Goal: Transaction & Acquisition: Purchase product/service

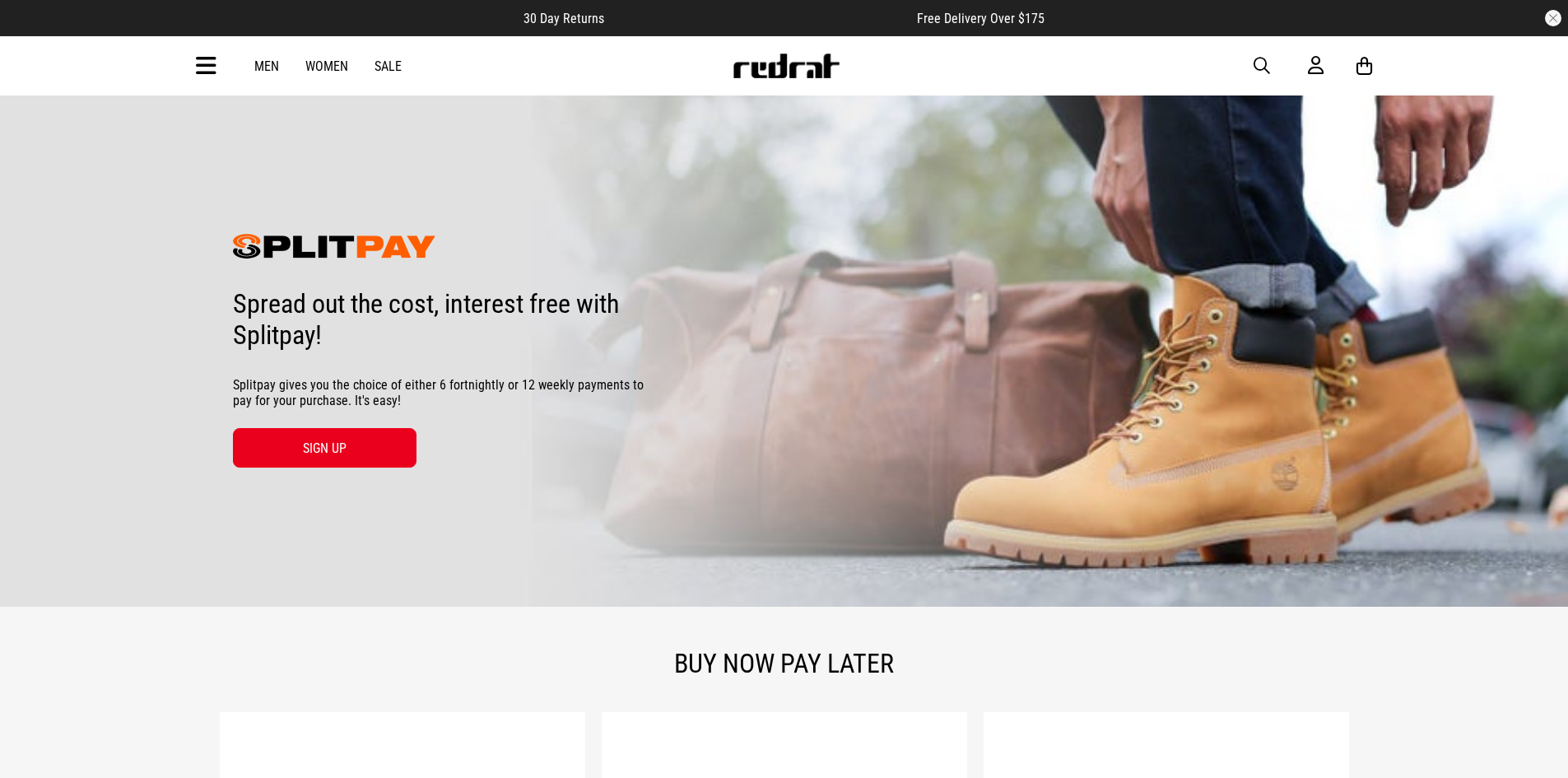
click at [273, 71] on link "Men" at bounding box center [267, 66] width 25 height 16
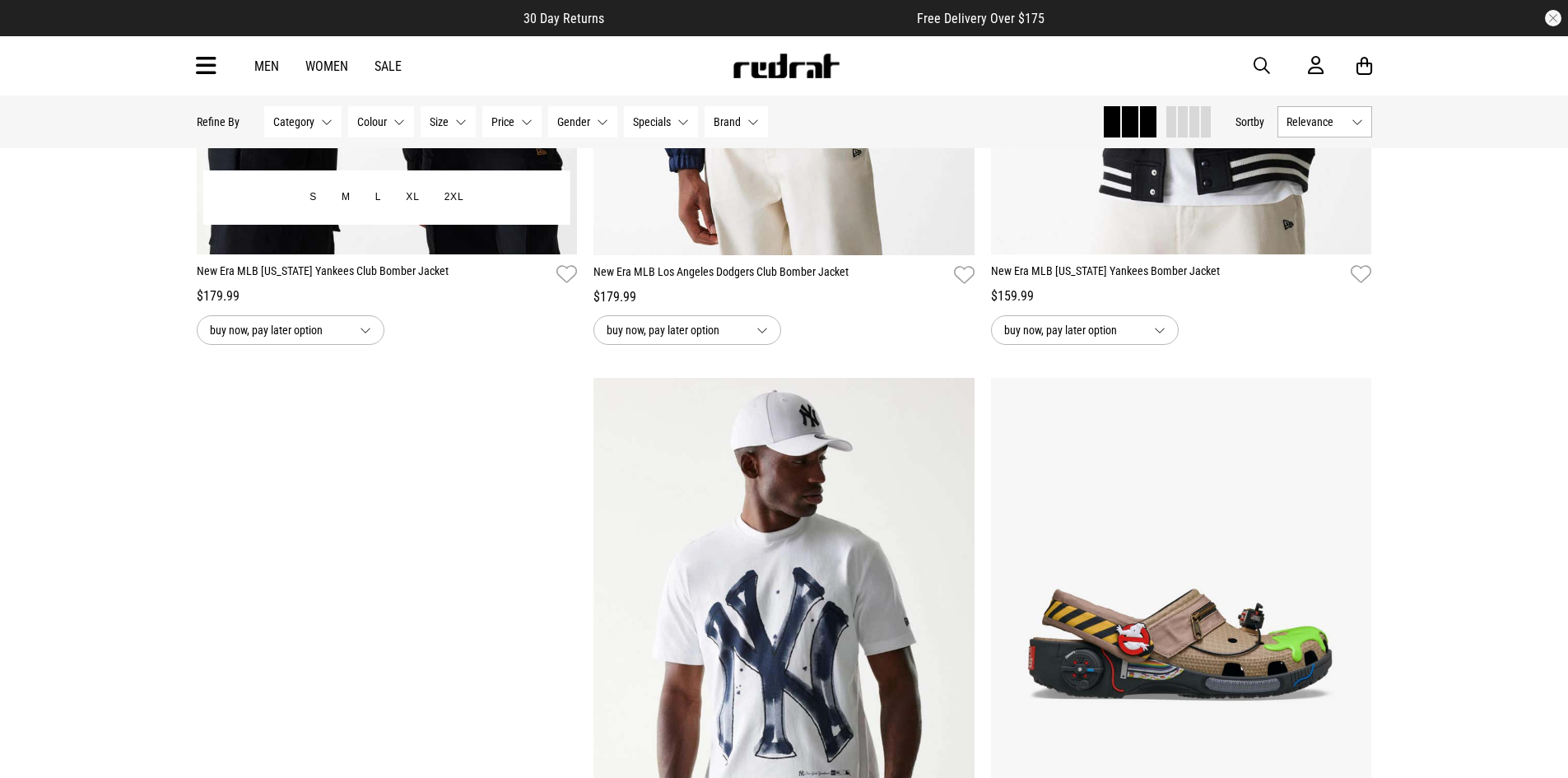
scroll to position [1482, 0]
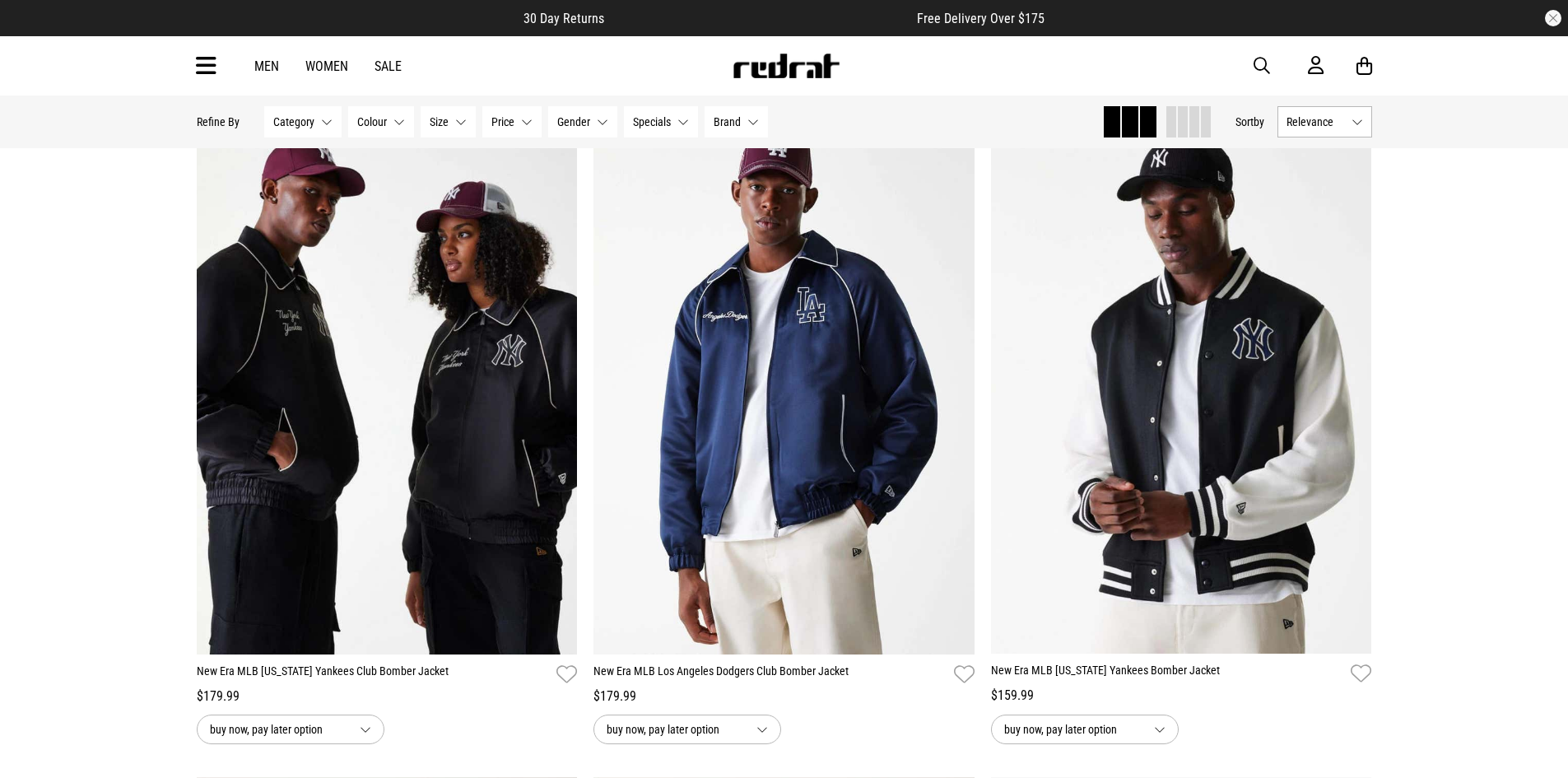
click at [302, 126] on span "Category" at bounding box center [294, 122] width 41 height 13
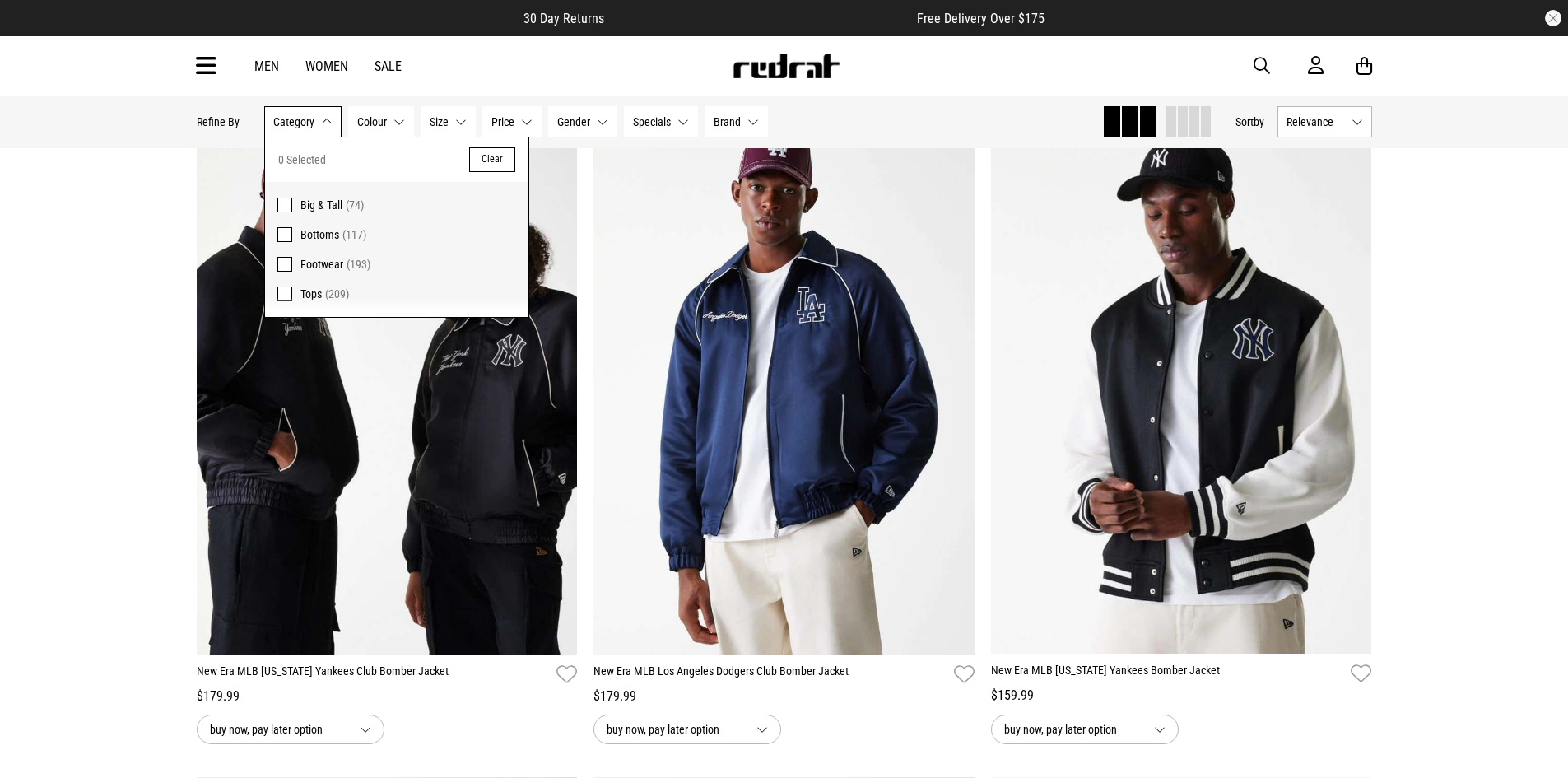
click at [276, 64] on link "Men" at bounding box center [267, 66] width 25 height 16
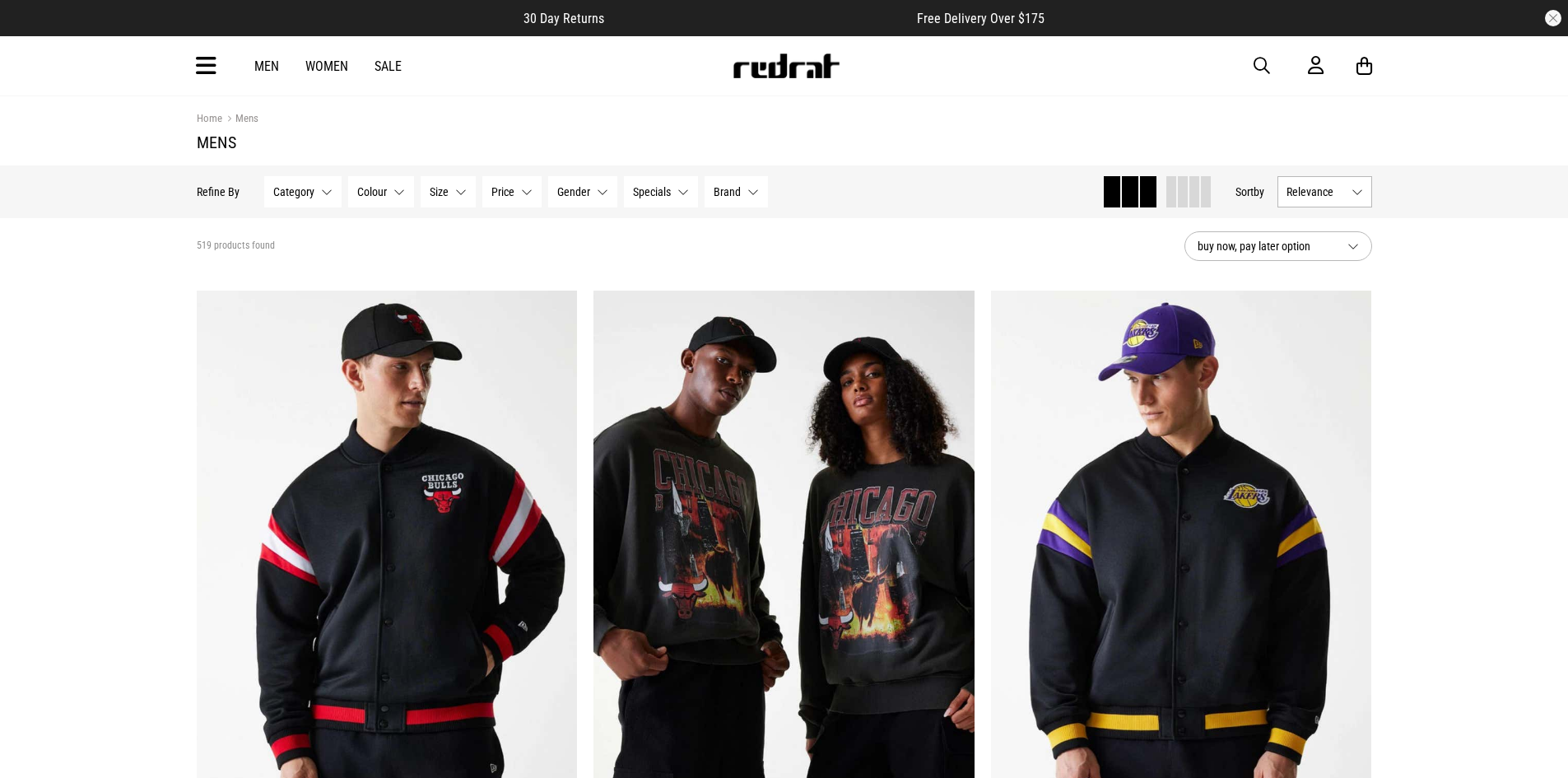
click at [368, 65] on div "Men Women Sale" at bounding box center [328, 66] width 174 height 16
click at [376, 70] on link "Sale" at bounding box center [388, 66] width 27 height 16
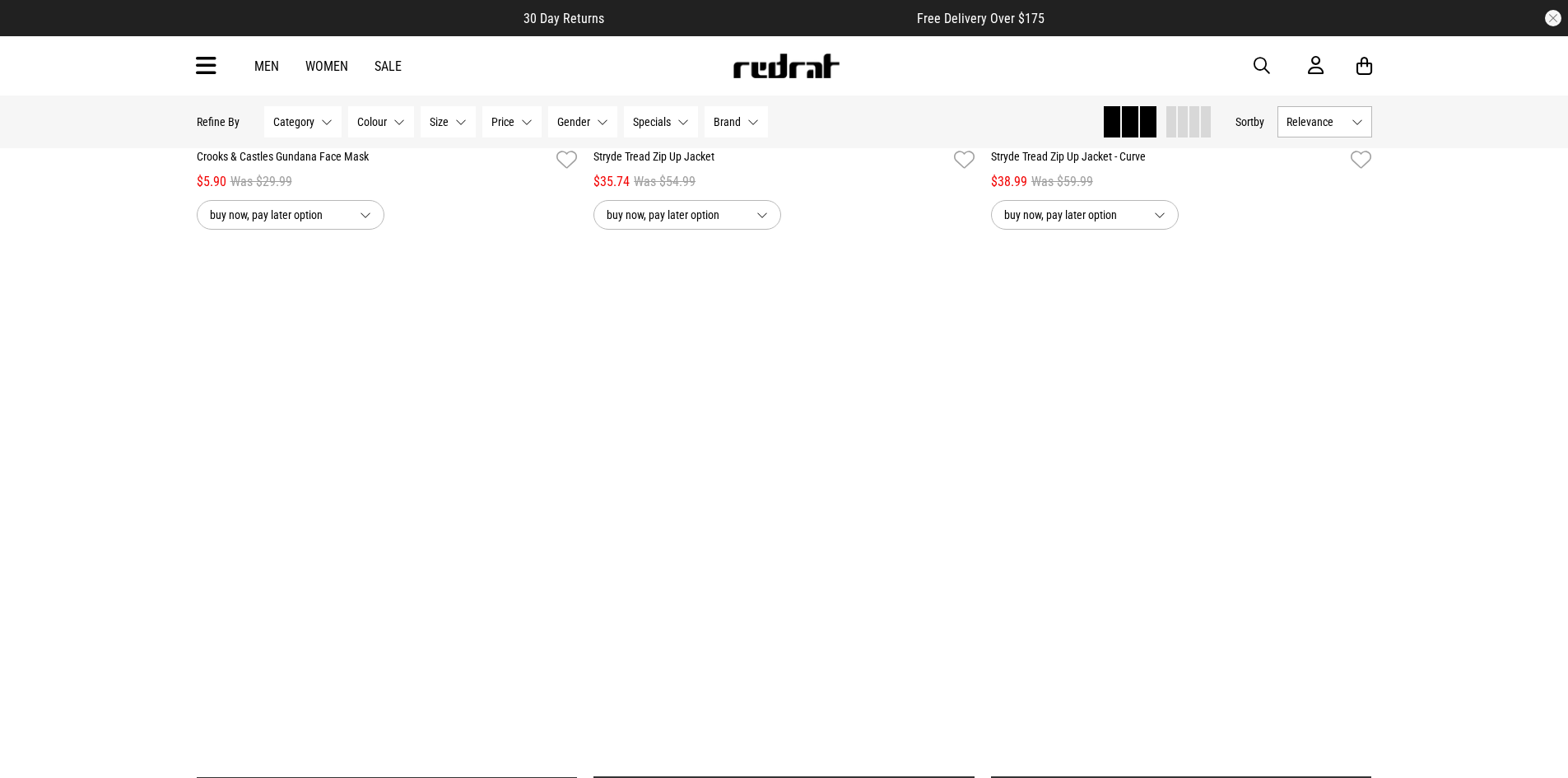
scroll to position [4575, 0]
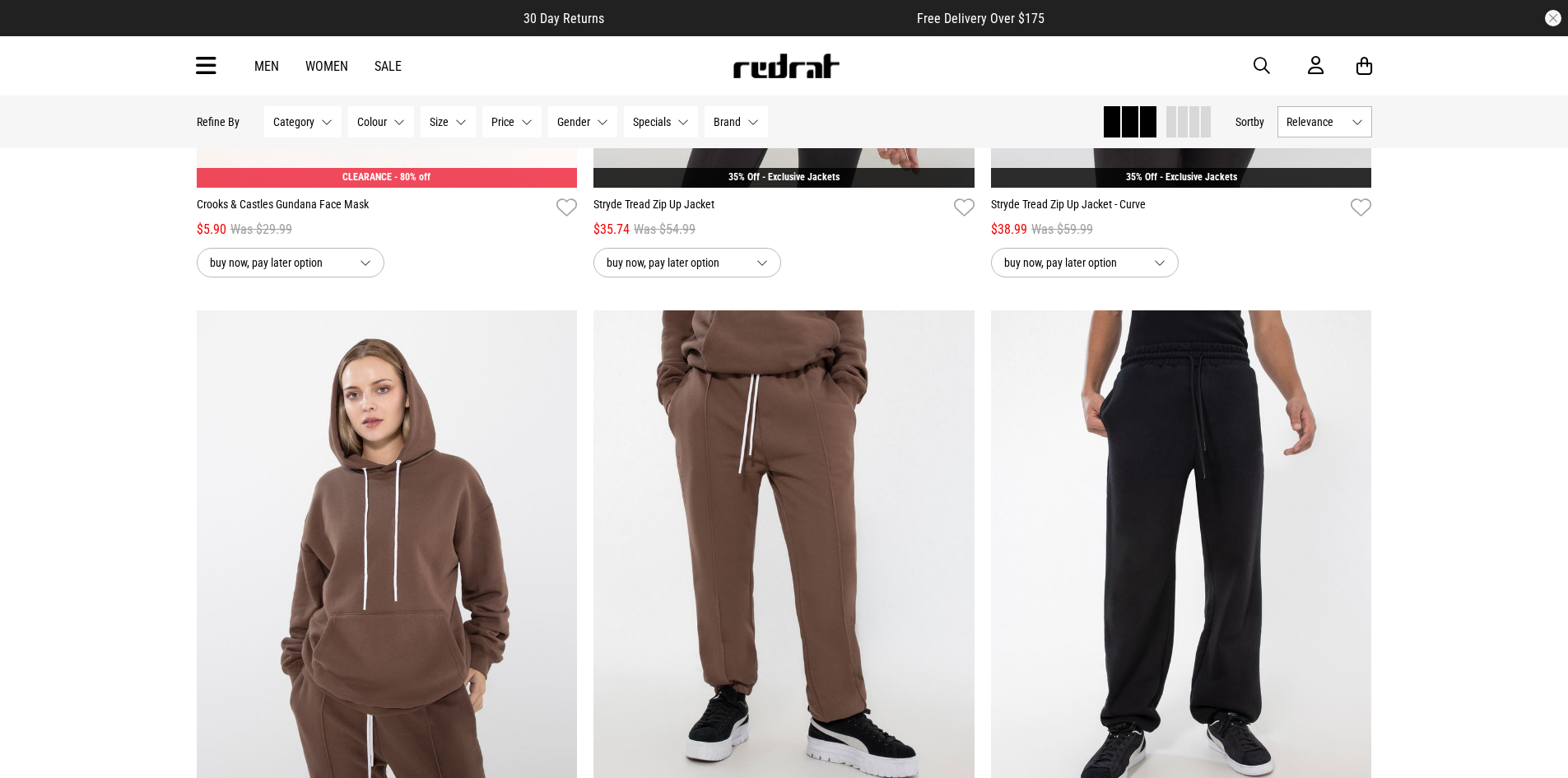
click at [270, 71] on link "Men" at bounding box center [267, 66] width 25 height 16
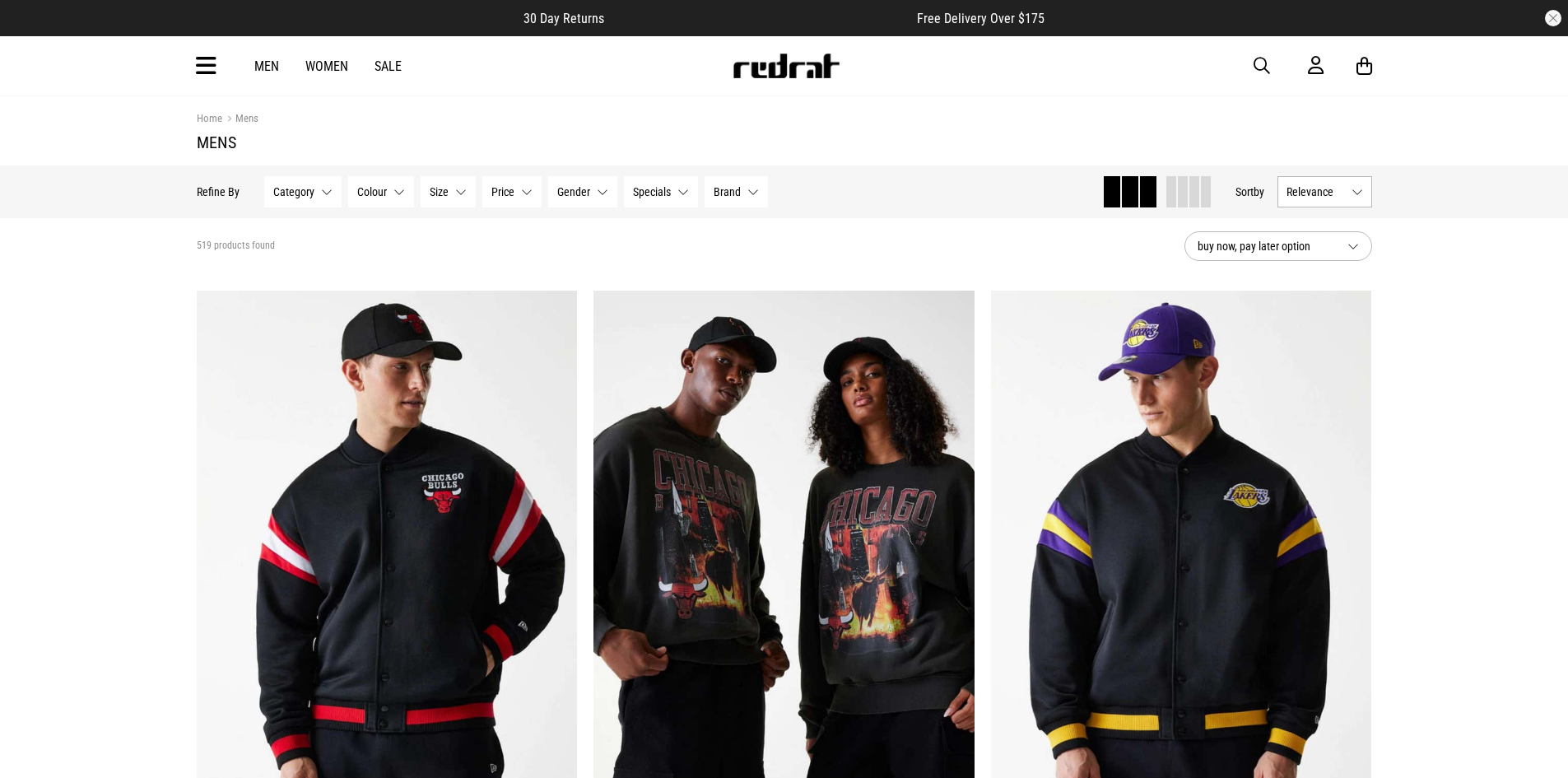
click at [208, 70] on icon at bounding box center [206, 66] width 21 height 27
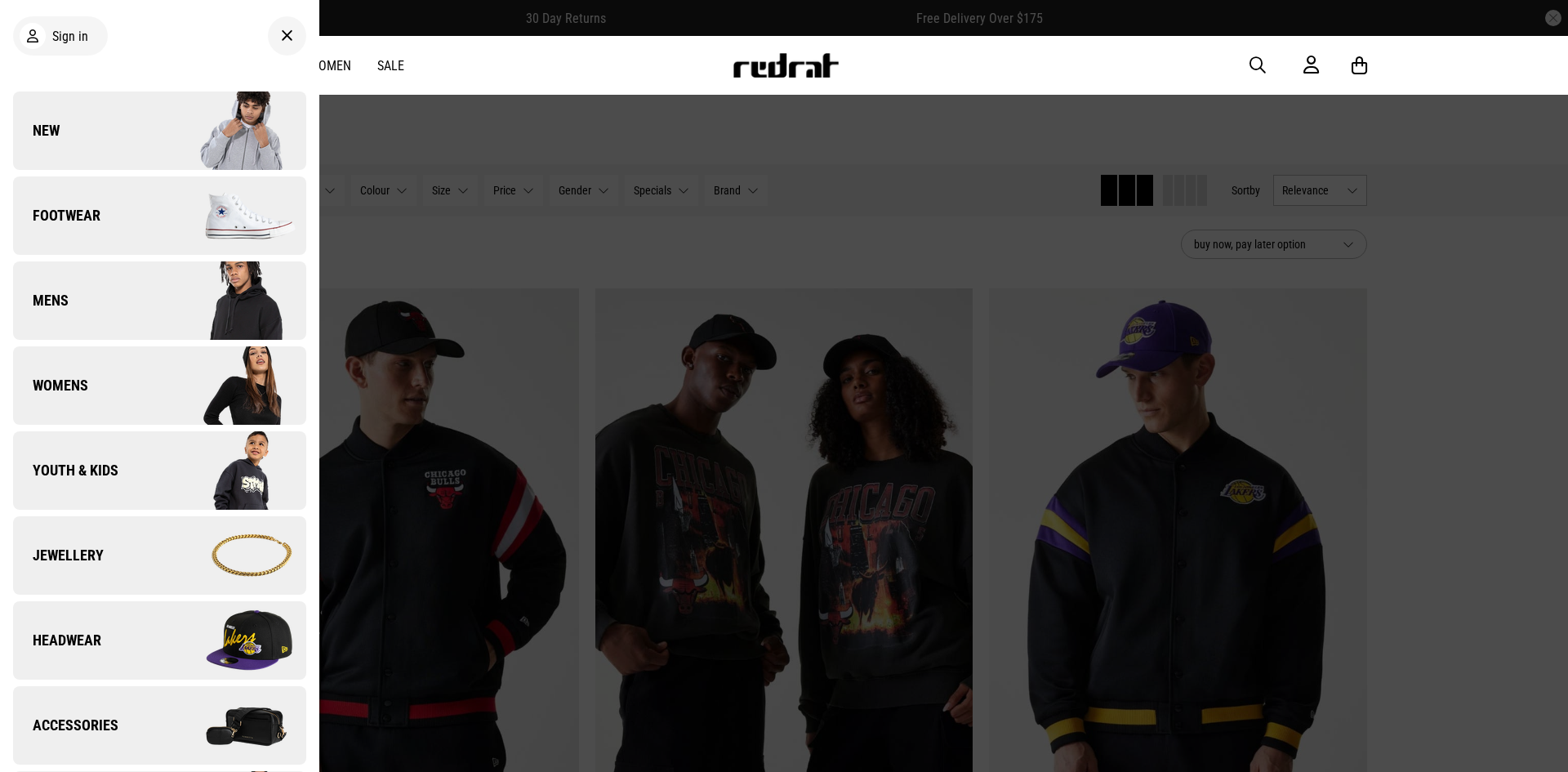
click at [150, 314] on link "Mens" at bounding box center [159, 301] width 293 height 78
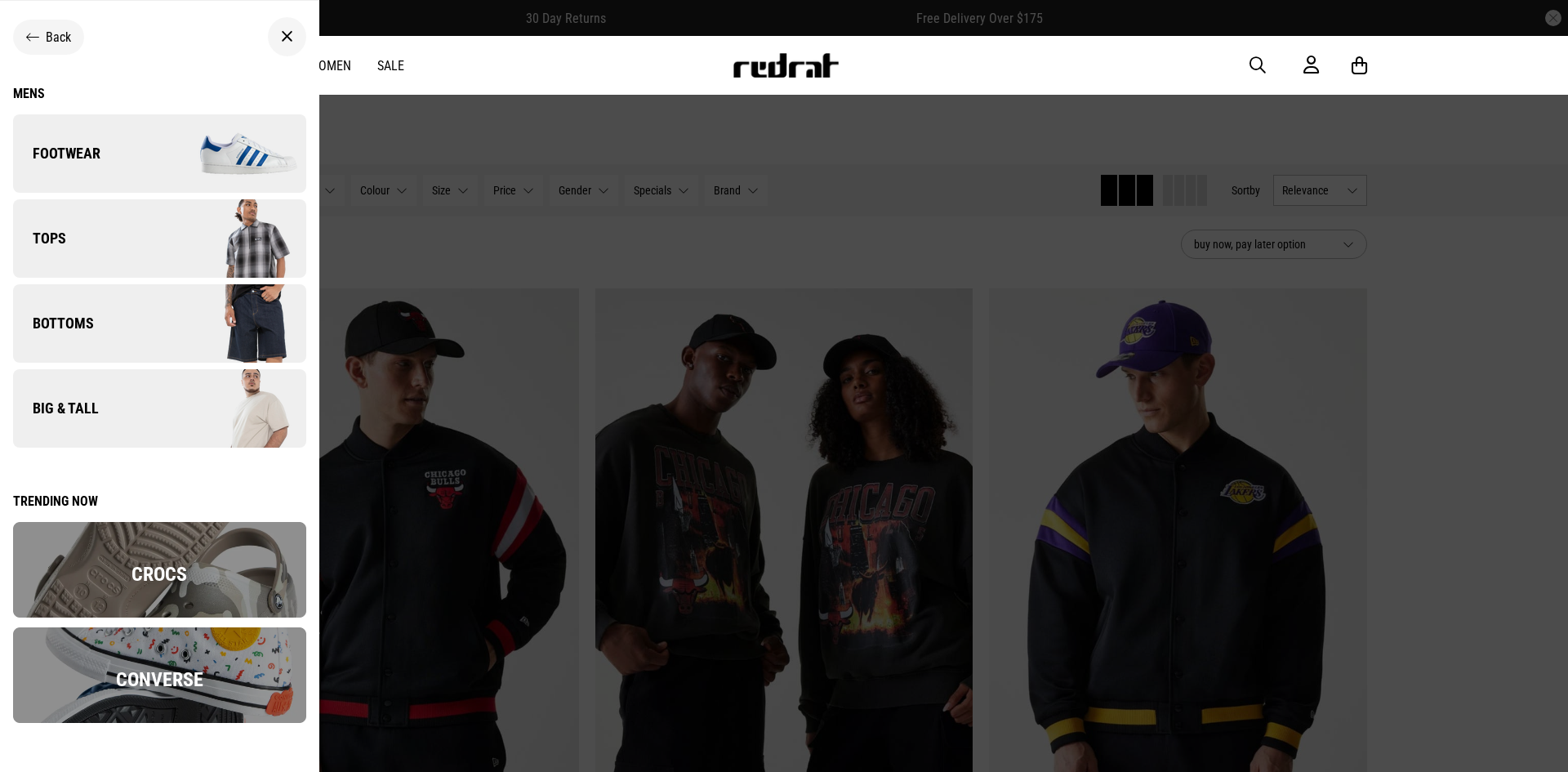
click at [149, 178] on link "Footwear" at bounding box center [159, 154] width 293 height 78
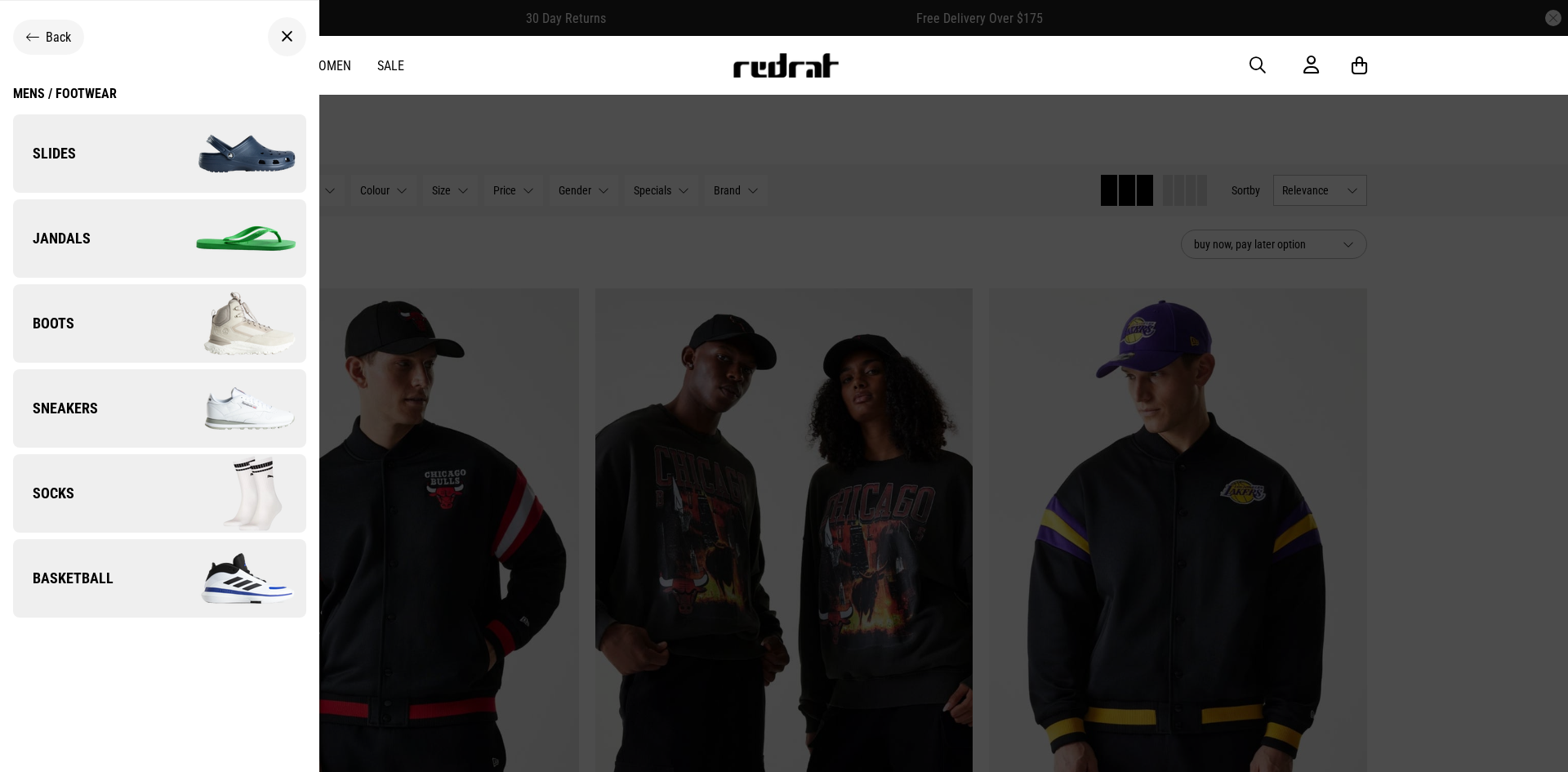
click at [185, 419] on img at bounding box center [232, 408] width 146 height 82
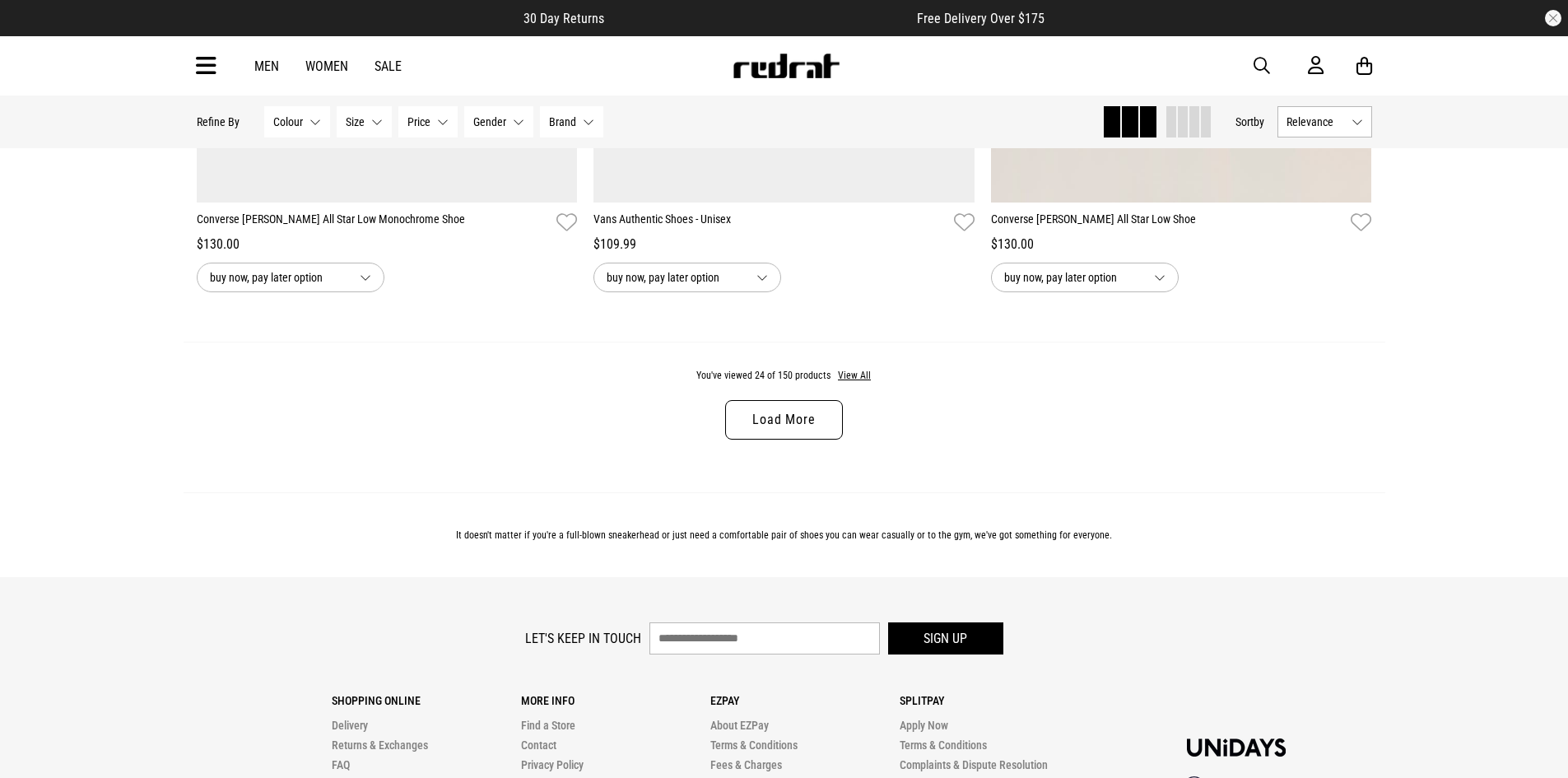
scroll to position [5187, 0]
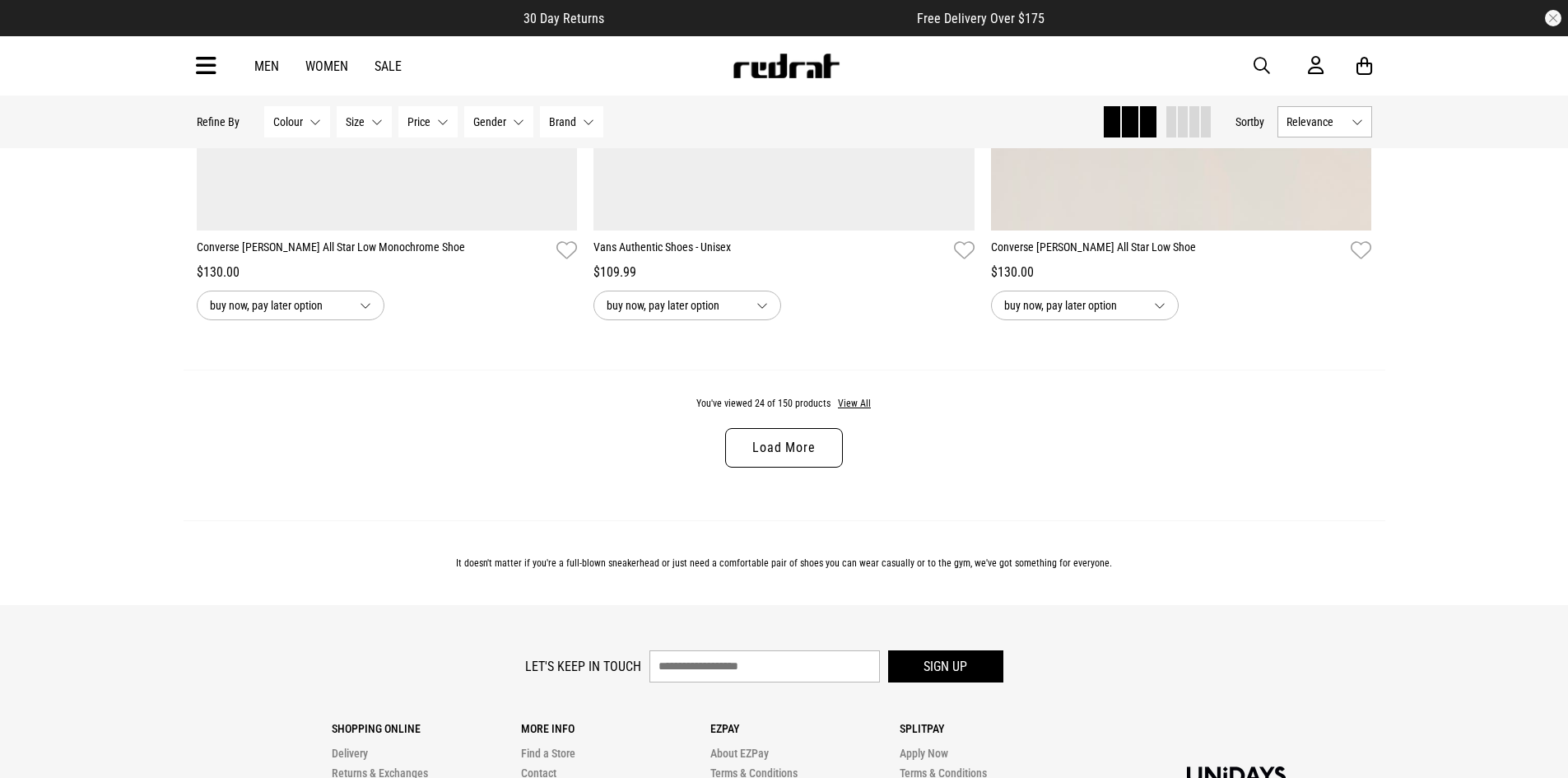
click at [789, 466] on link "Load More" at bounding box center [784, 448] width 117 height 40
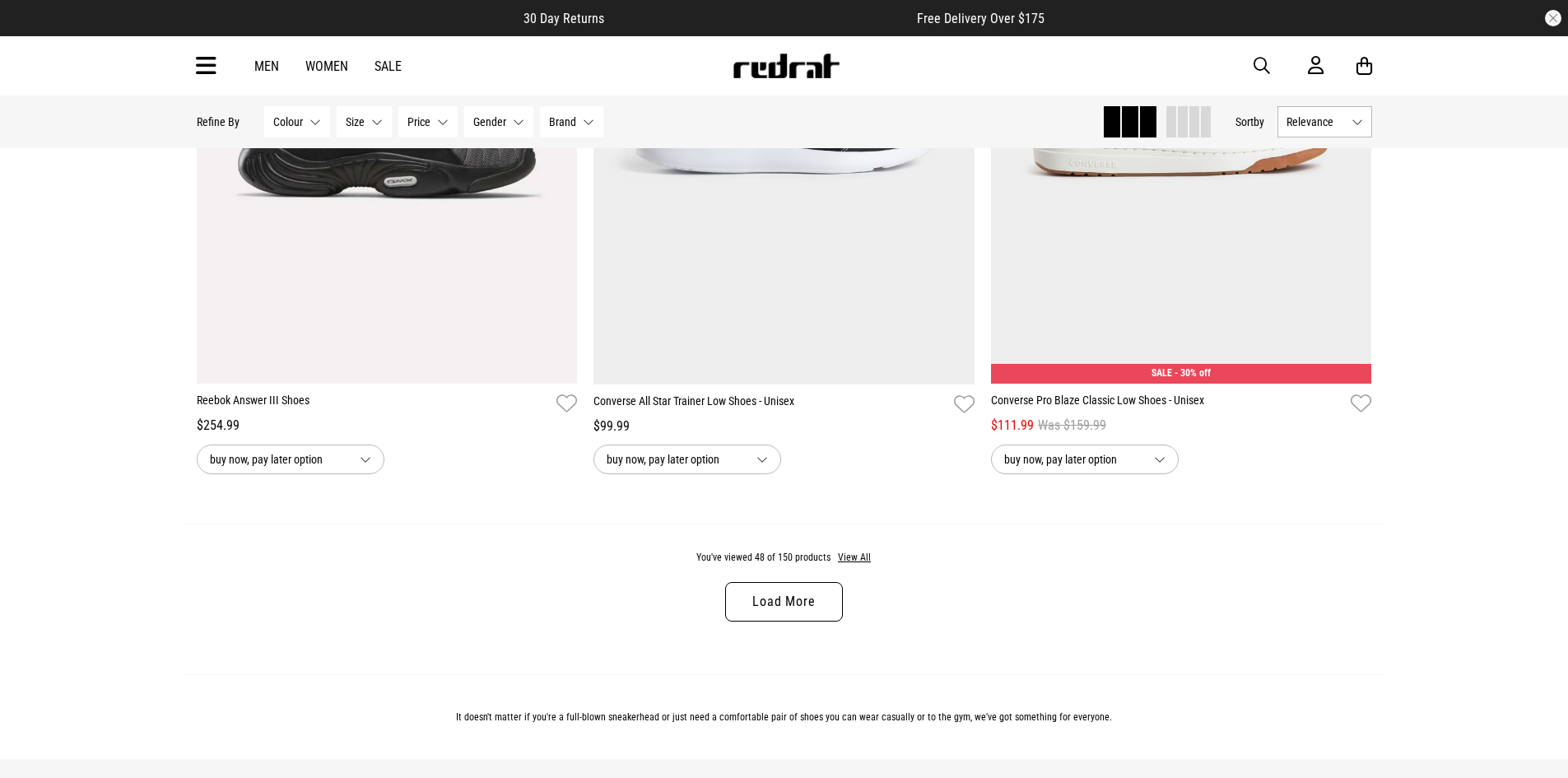
scroll to position [10293, 0]
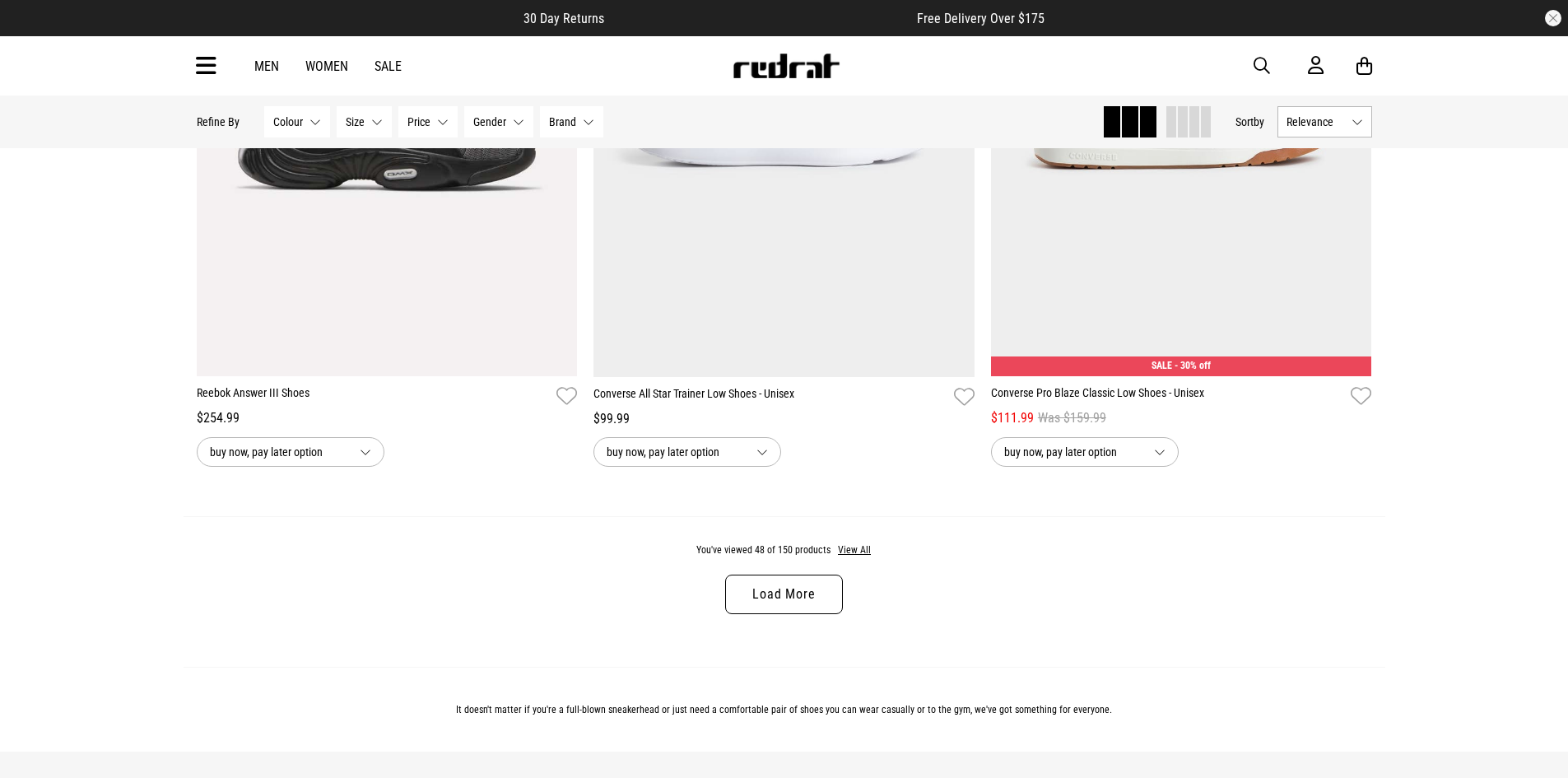
click at [744, 614] on link "Load More" at bounding box center [784, 595] width 117 height 40
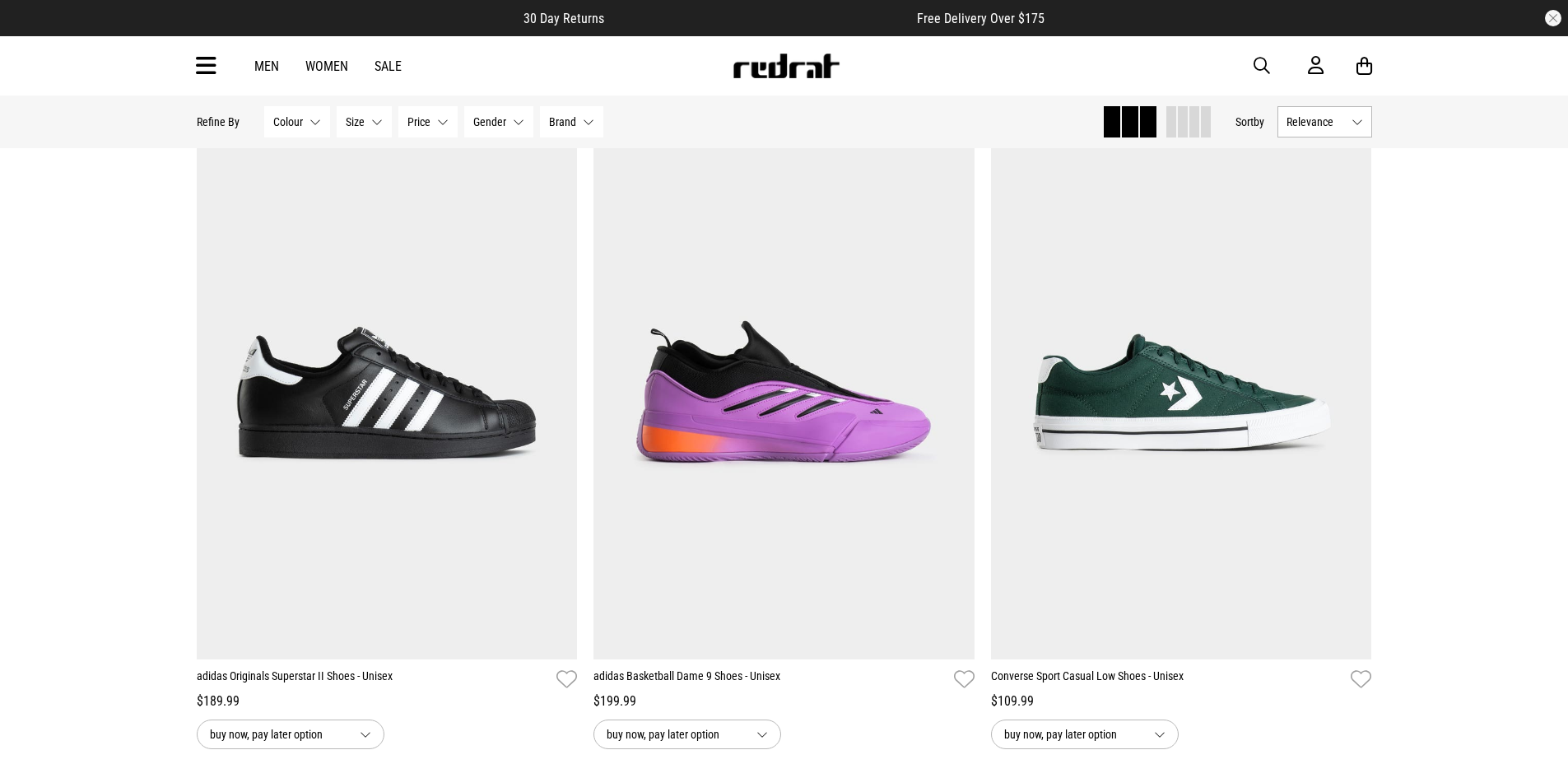
scroll to position [14657, 0]
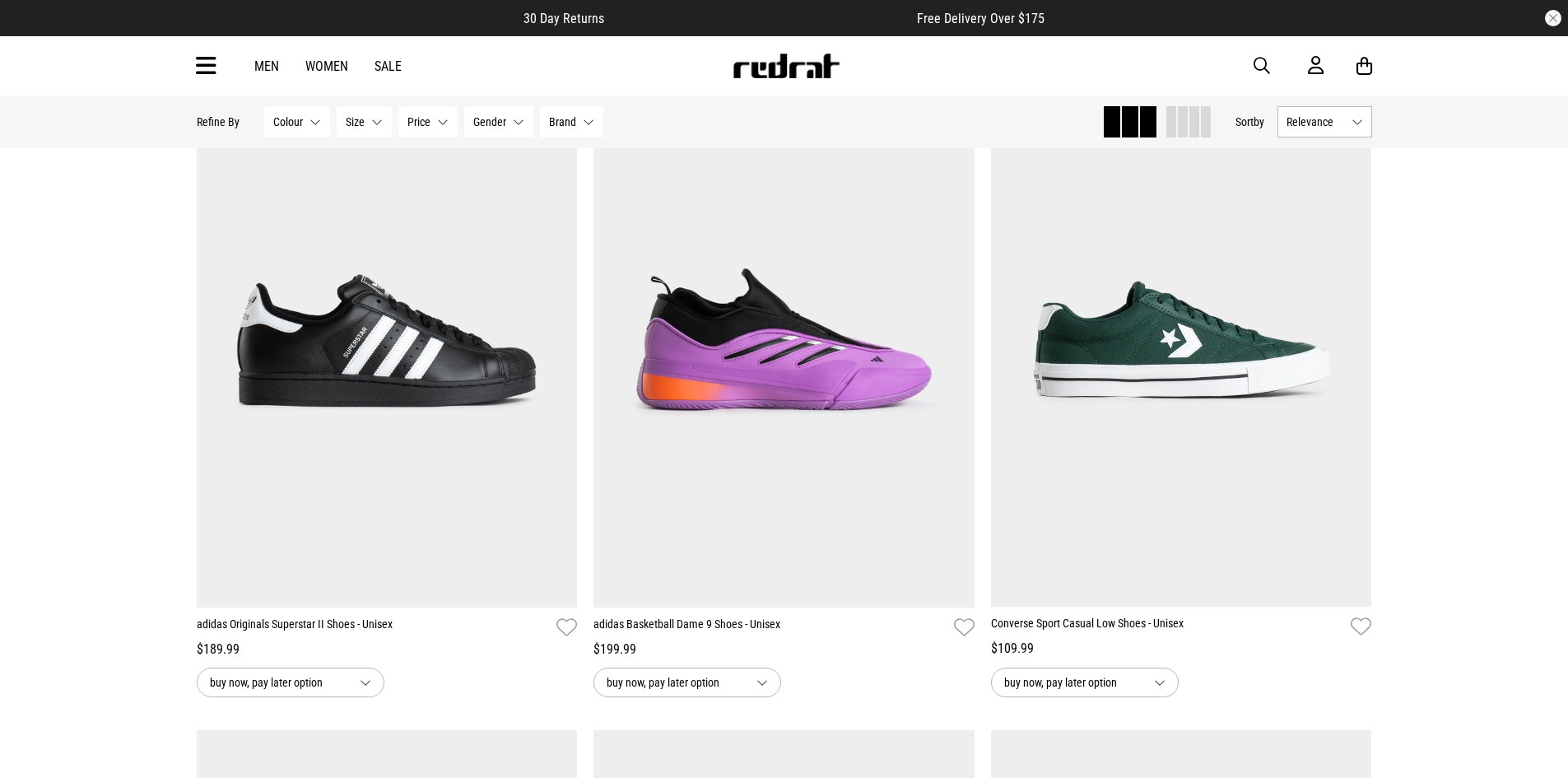
click at [274, 62] on link "Men" at bounding box center [267, 66] width 25 height 16
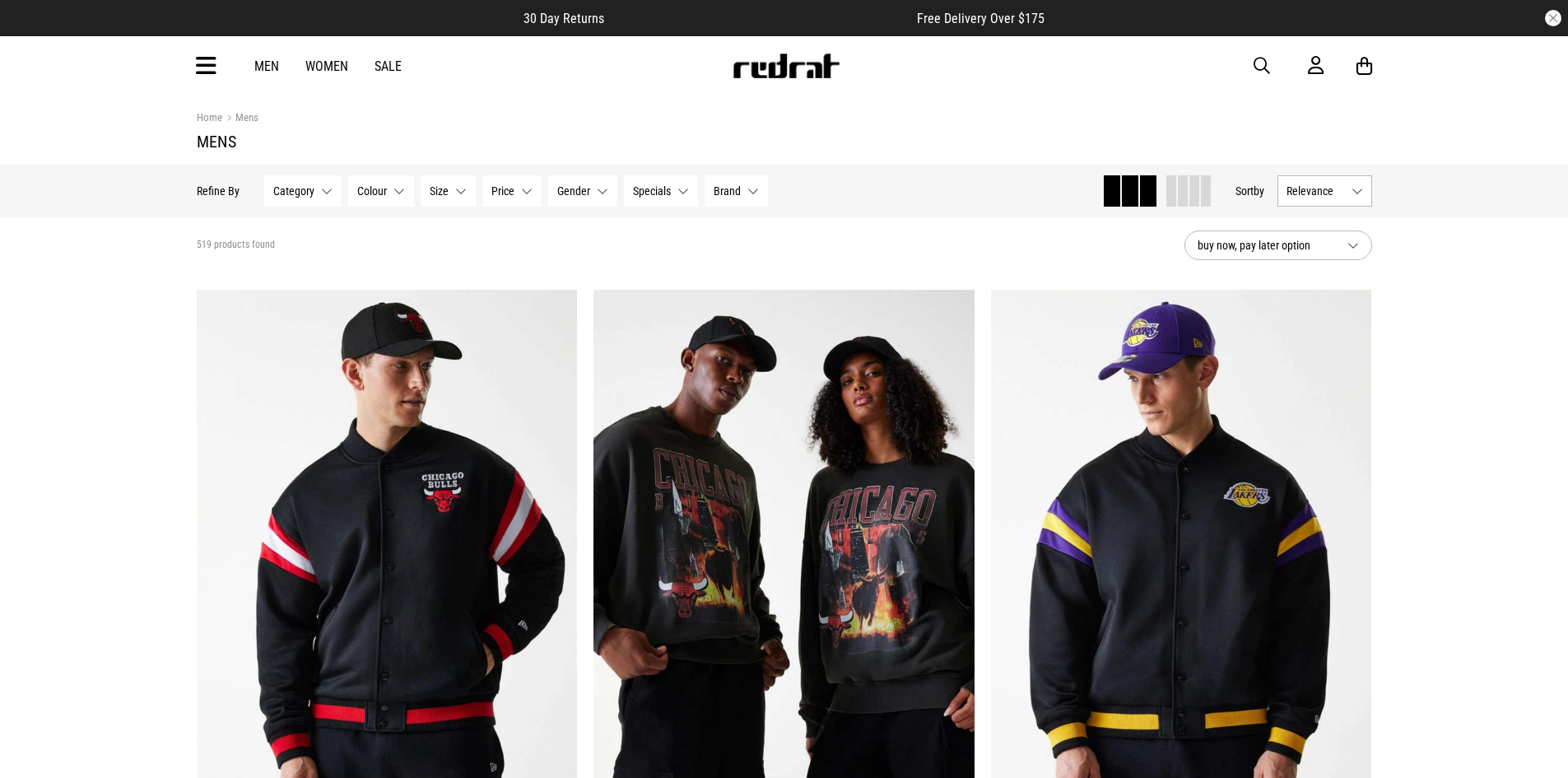
click at [200, 71] on icon at bounding box center [206, 66] width 21 height 27
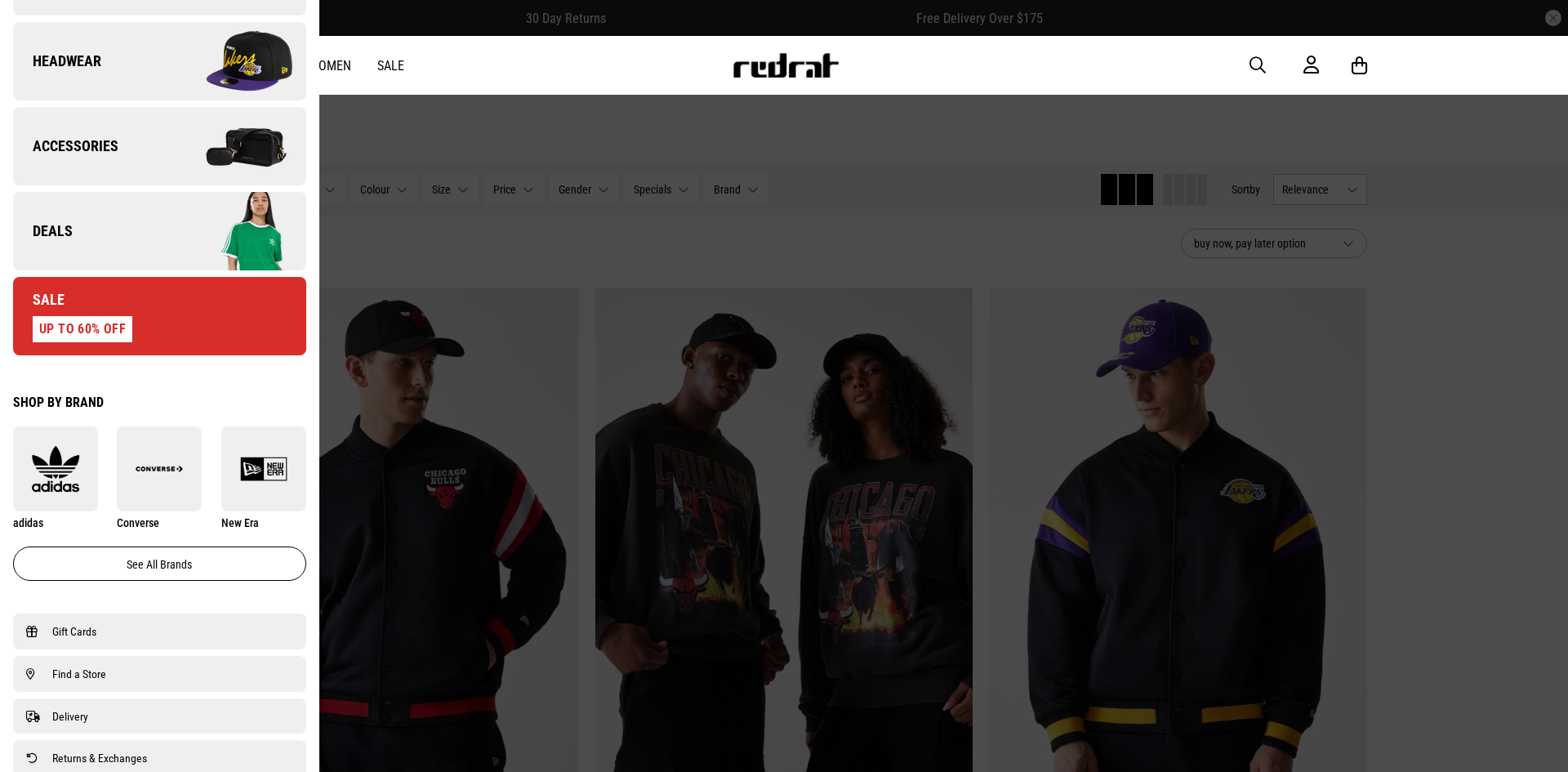
scroll to position [572, 0]
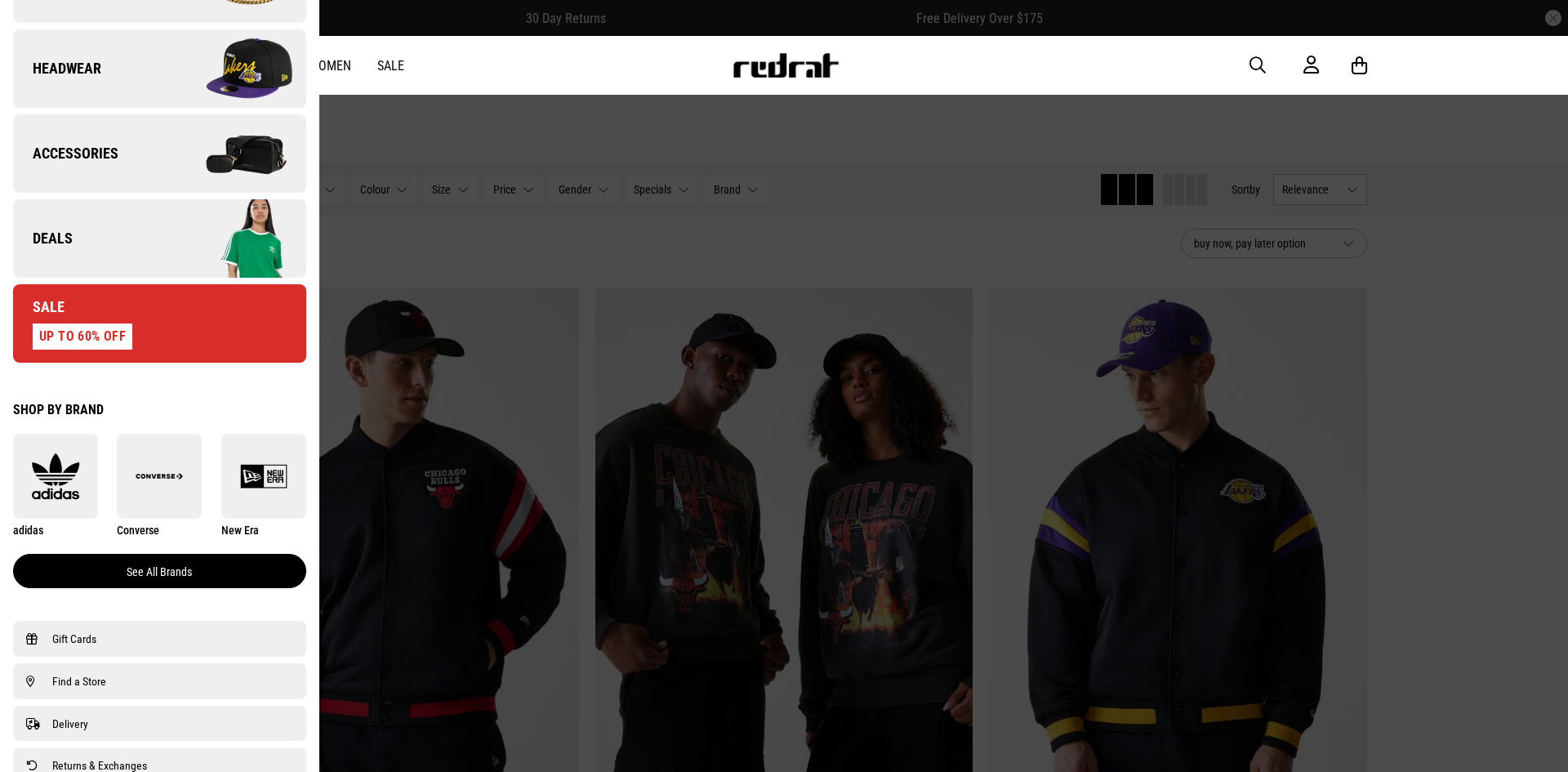
click at [229, 575] on link "See all brands" at bounding box center [159, 571] width 293 height 35
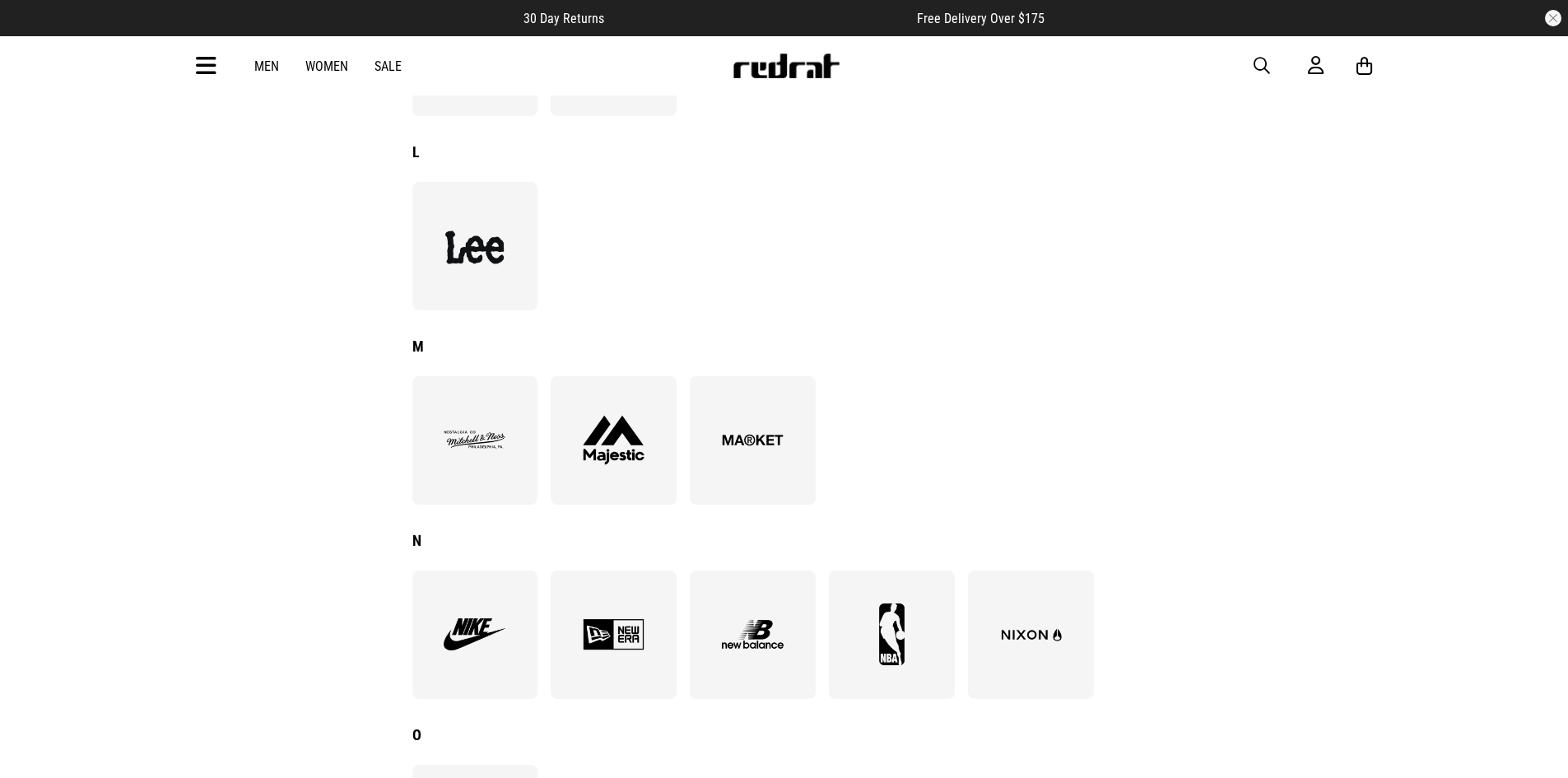
scroll to position [1070, 0]
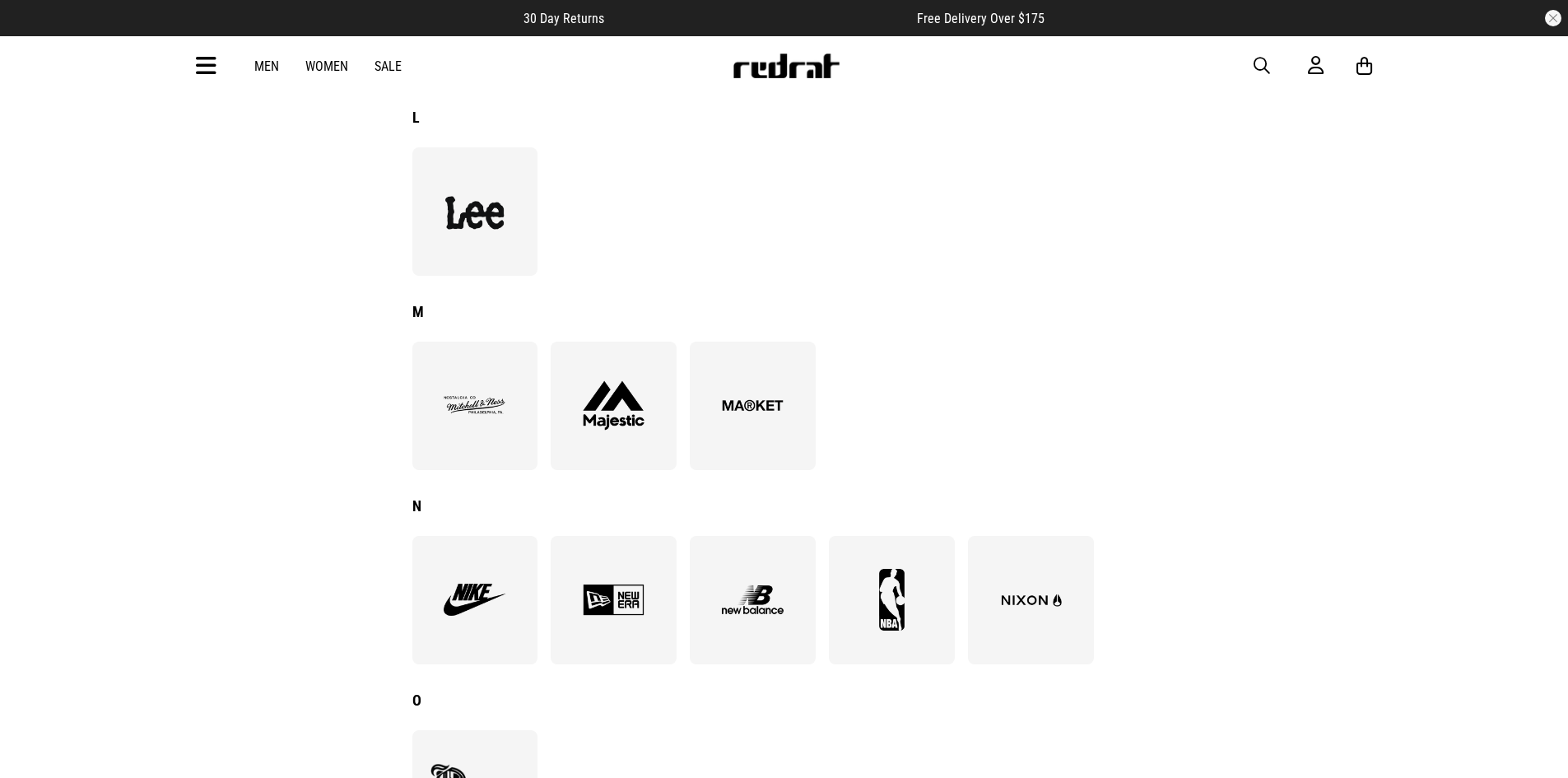
click at [472, 593] on img at bounding box center [475, 600] width 90 height 62
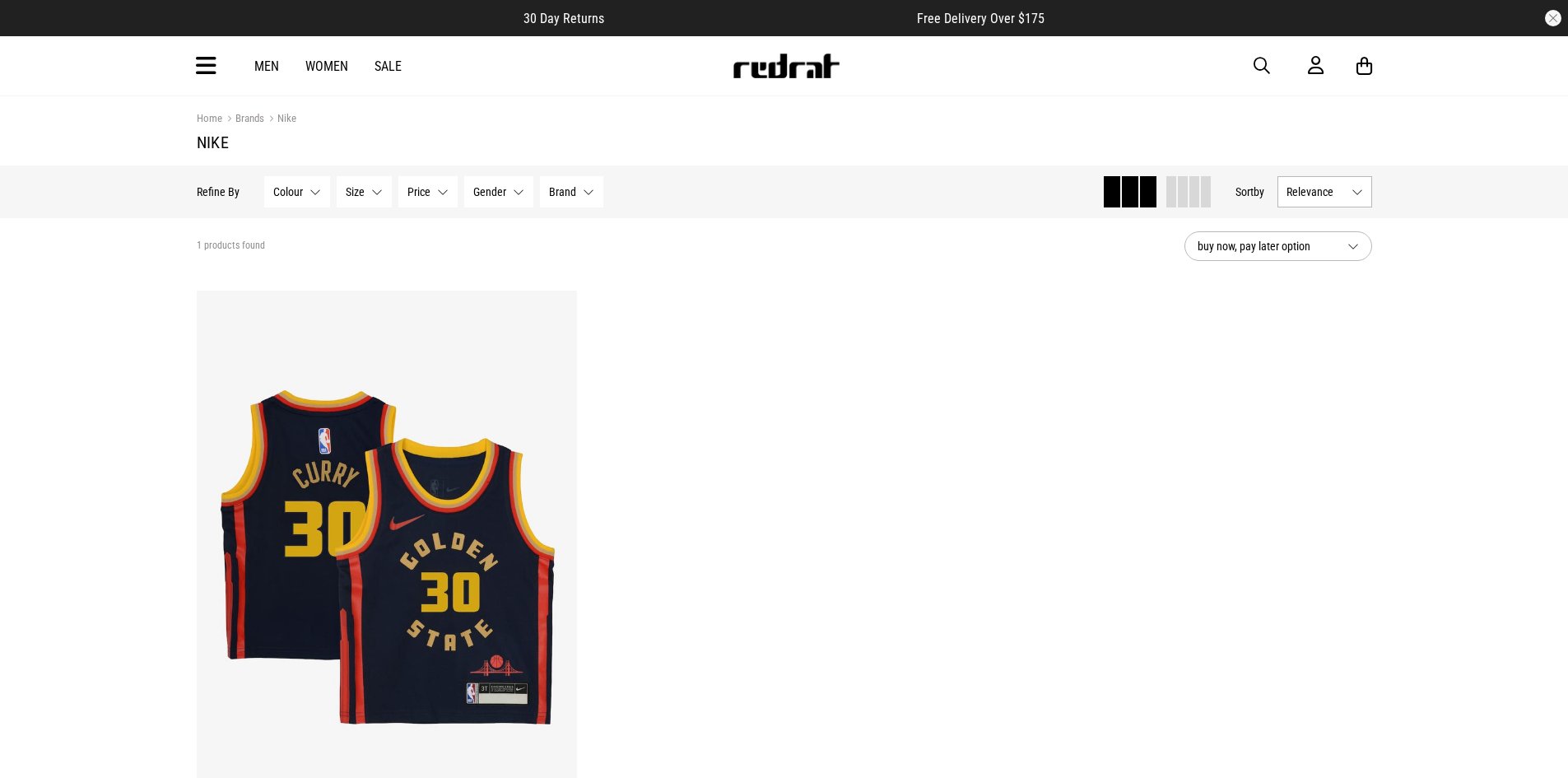
click at [255, 69] on link "Men" at bounding box center [267, 66] width 25 height 16
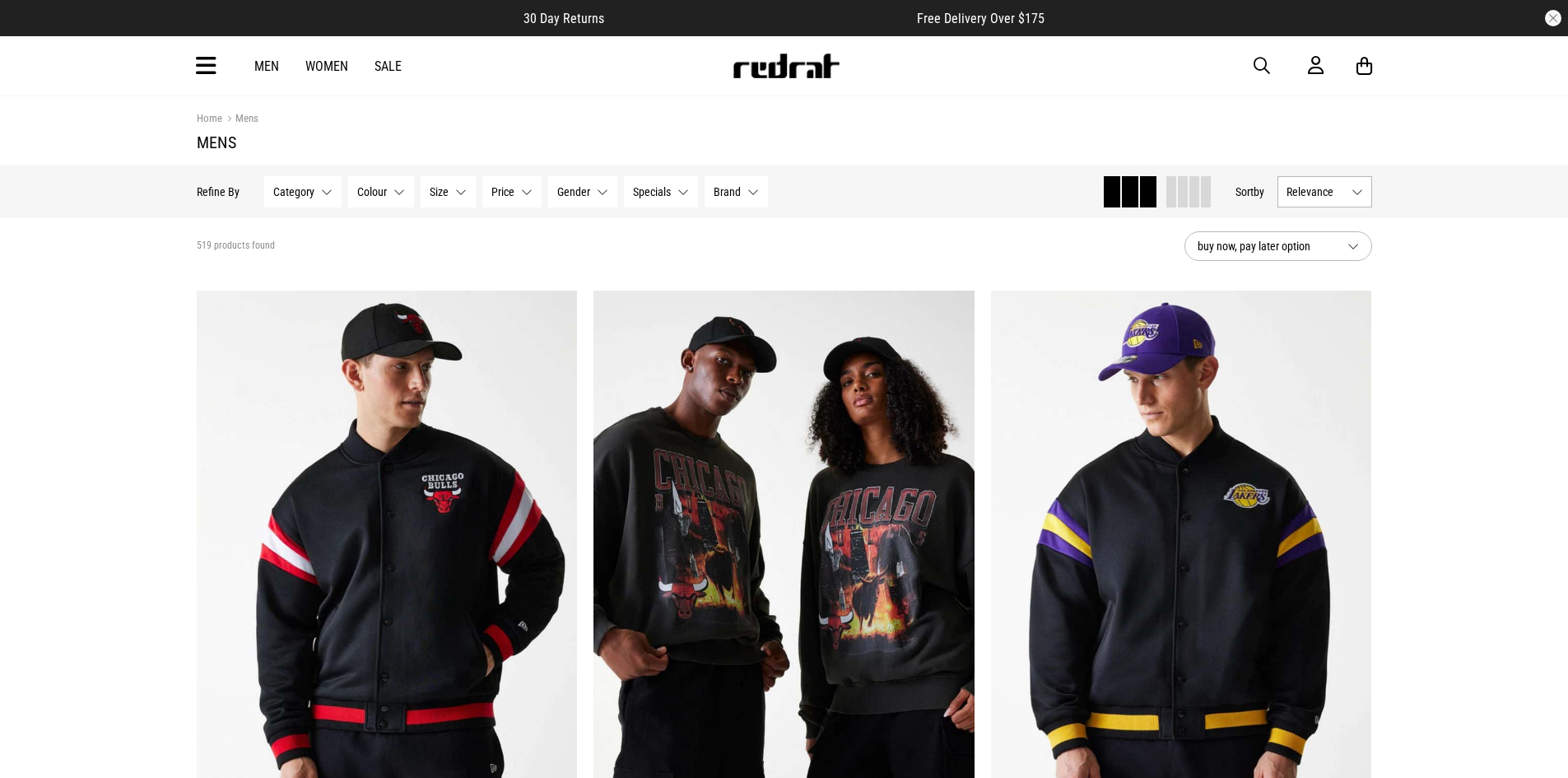
click at [298, 191] on span "Category" at bounding box center [294, 192] width 41 height 13
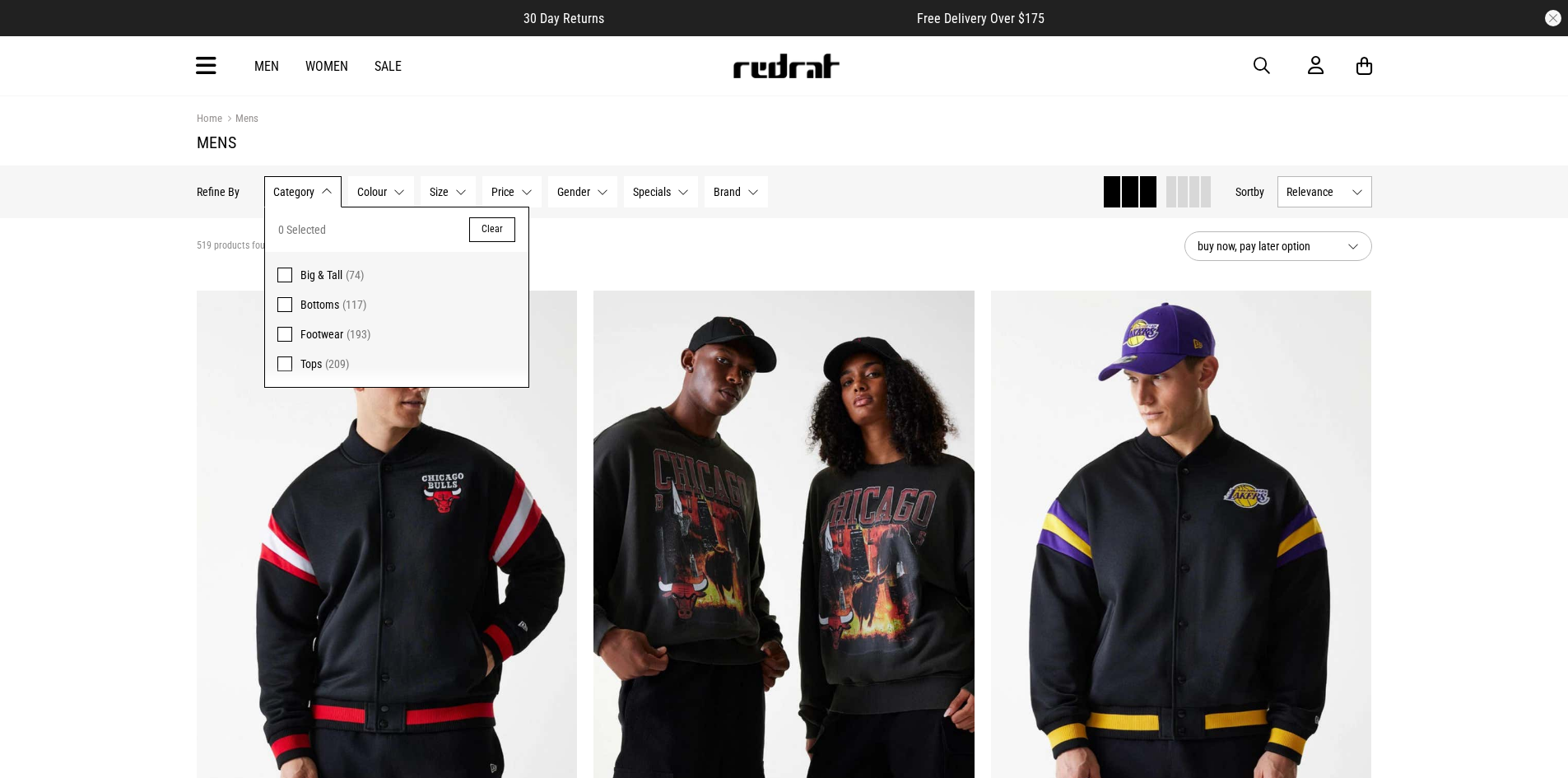
click at [327, 329] on span "Footwear" at bounding box center [321, 334] width 42 height 13
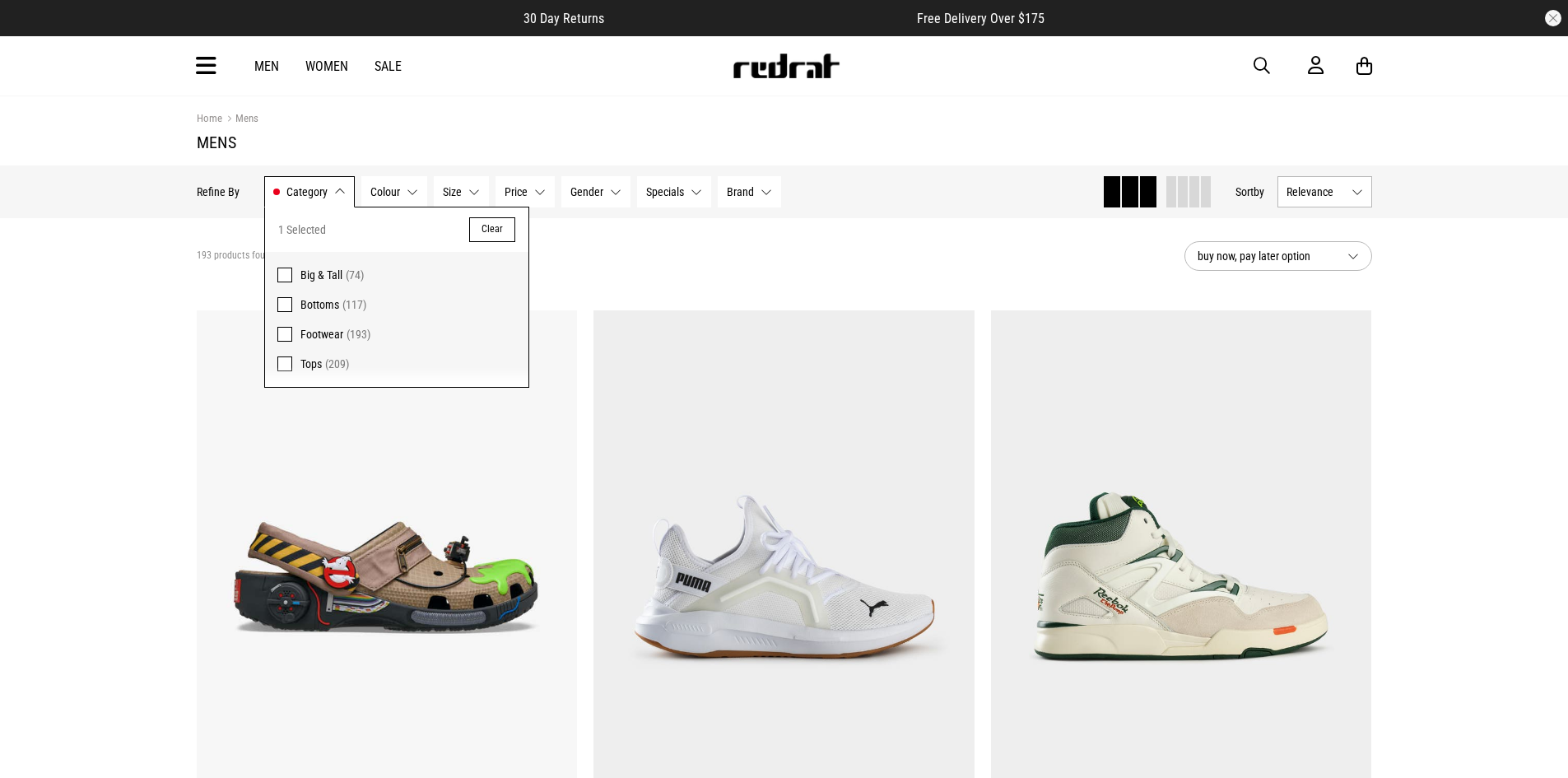
click at [646, 274] on div "193 products found Active Filters Footwear Clear" at bounding box center [685, 255] width 975 height 49
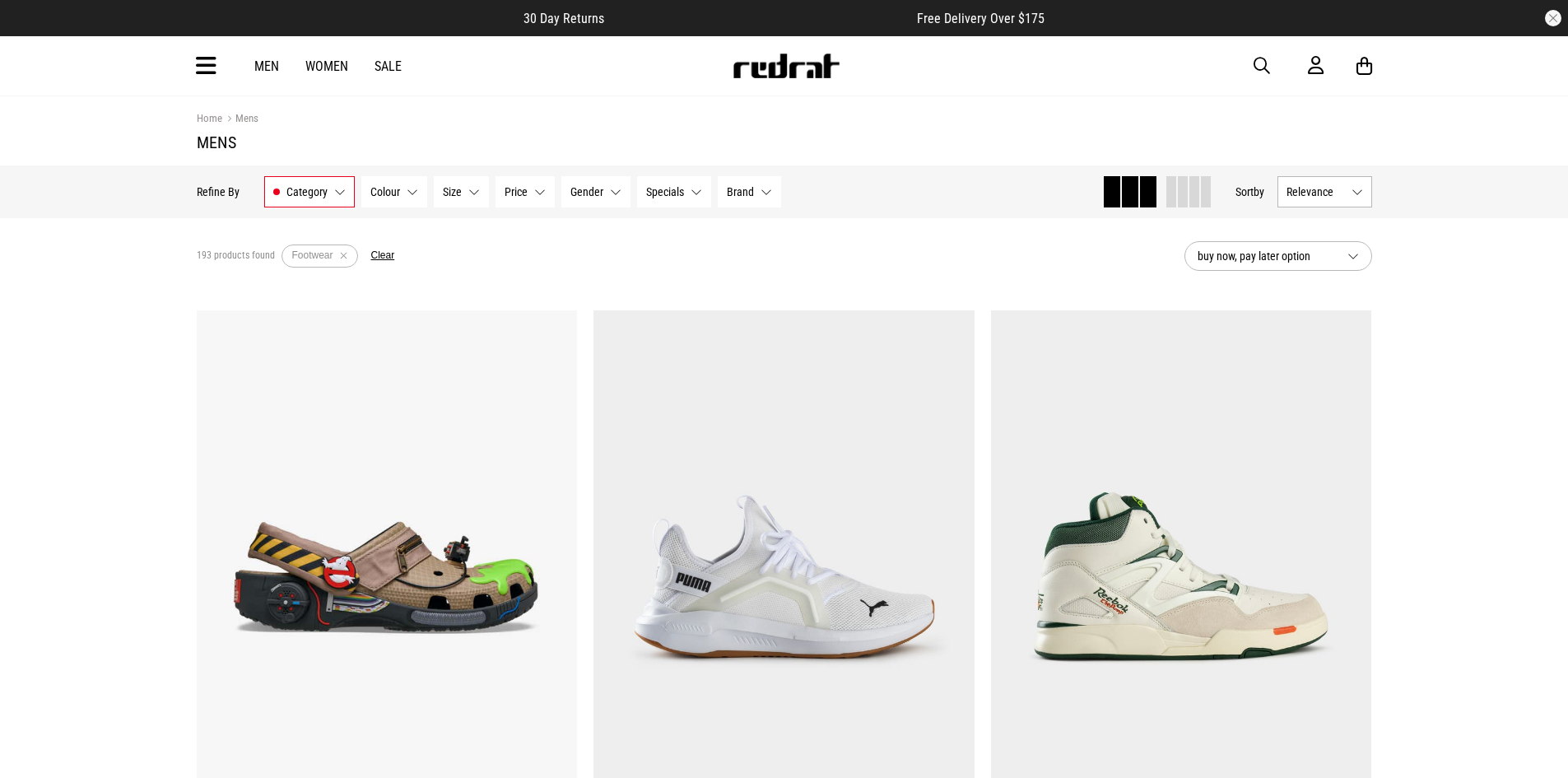
click at [735, 193] on span "Brand" at bounding box center [740, 192] width 27 height 13
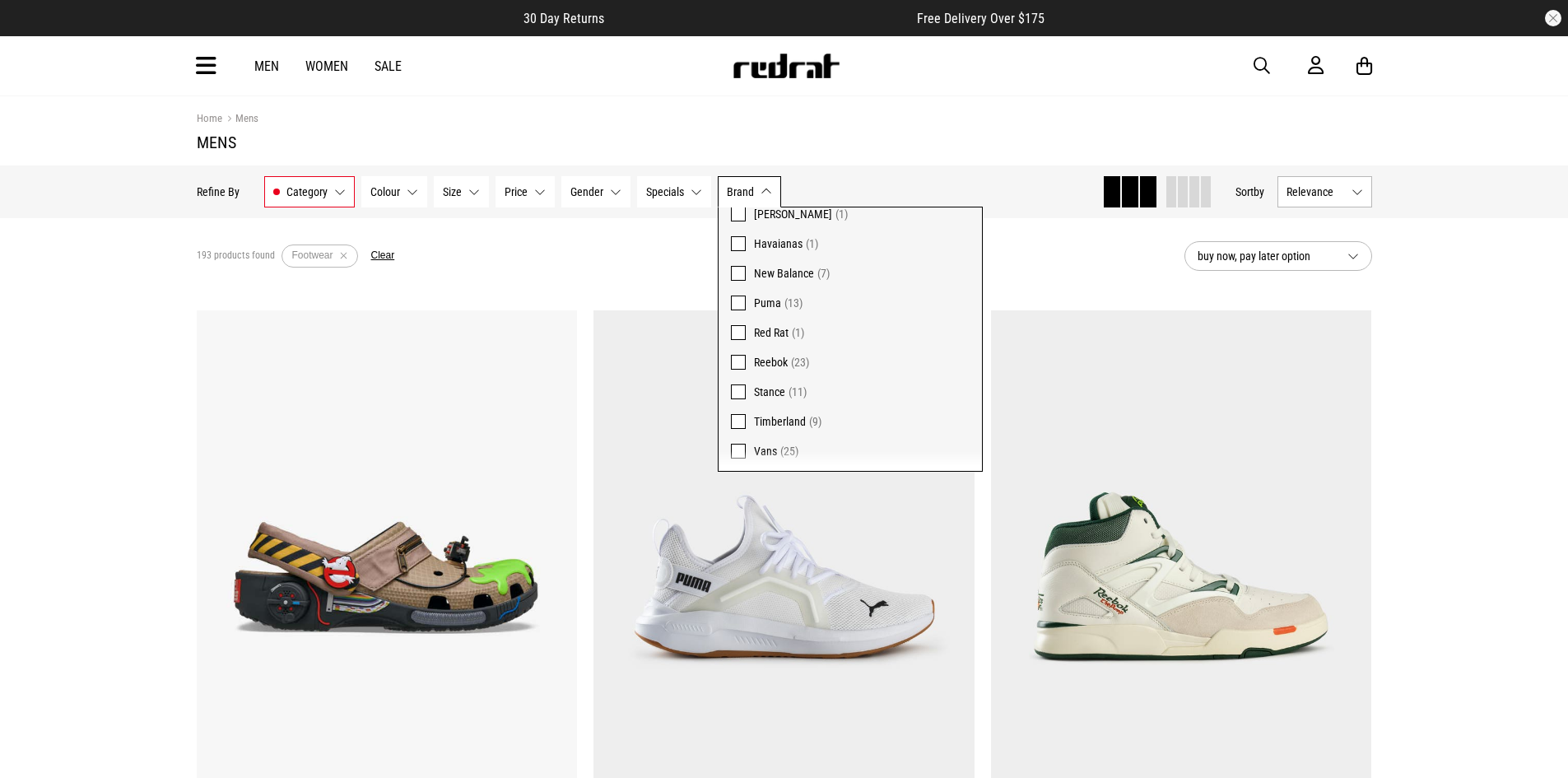
scroll to position [152, 0]
click at [845, 364] on span "Reebok (23)" at bounding box center [861, 360] width 215 height 20
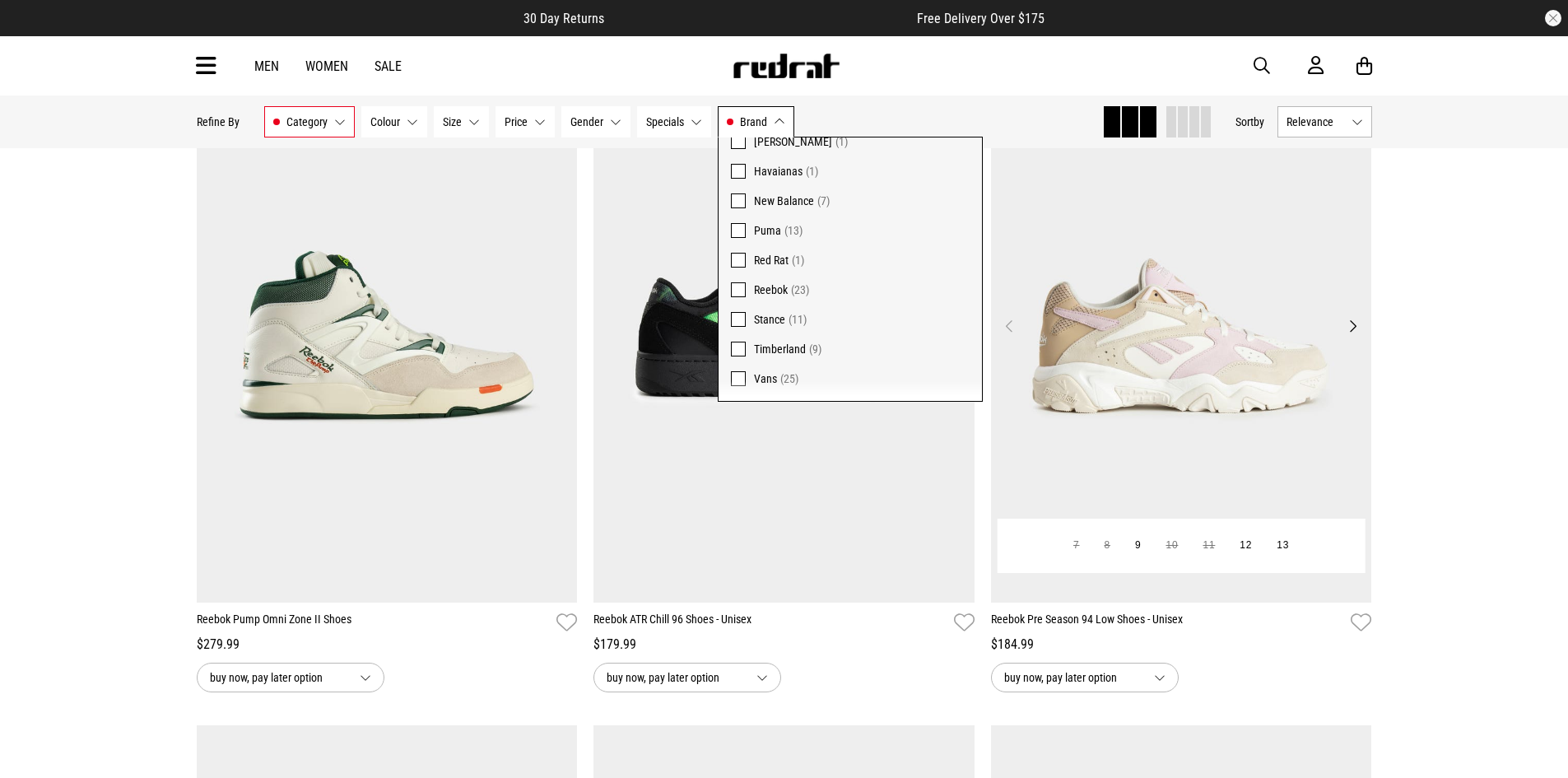
scroll to position [412, 0]
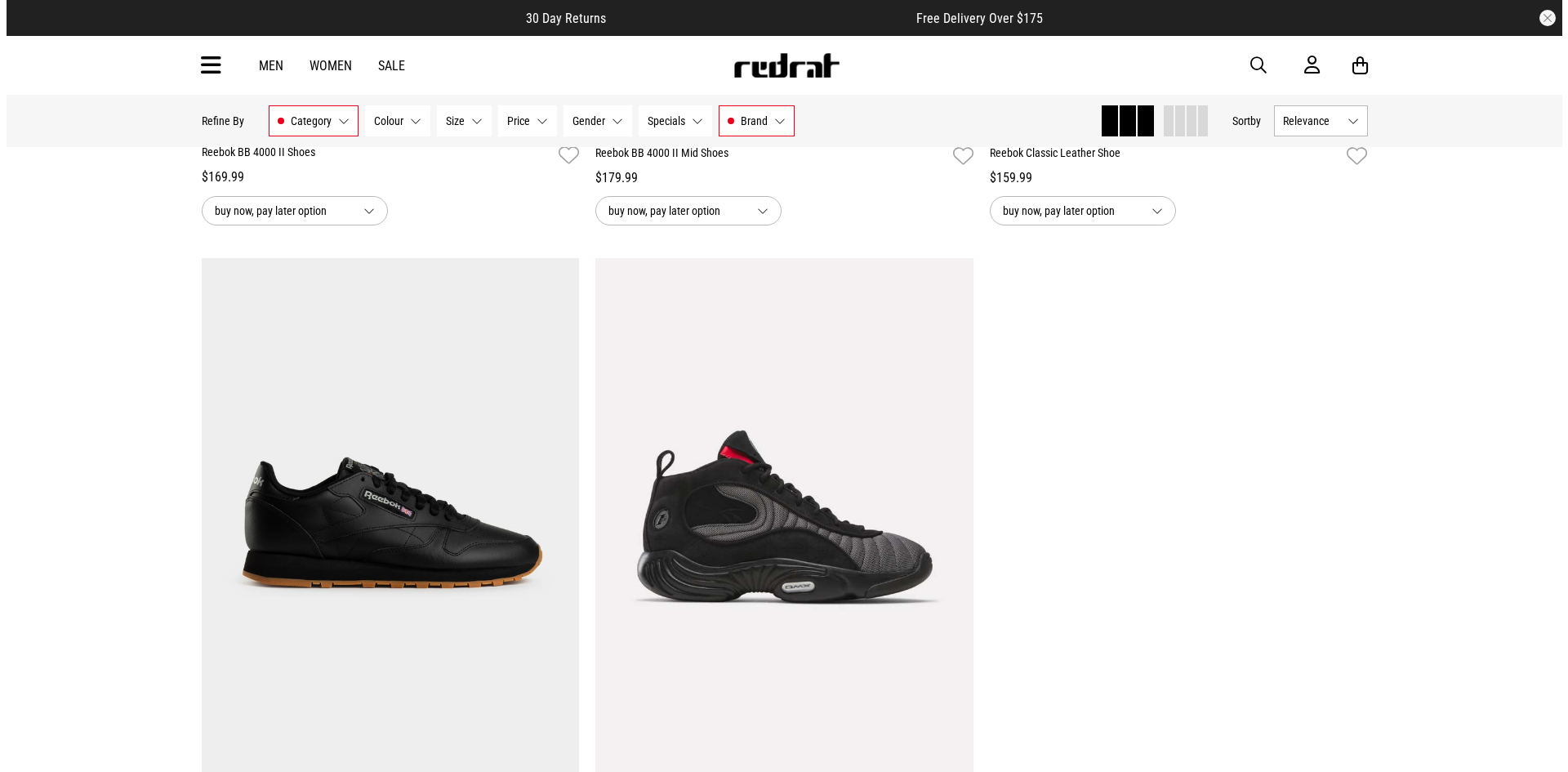
scroll to position [4576, 0]
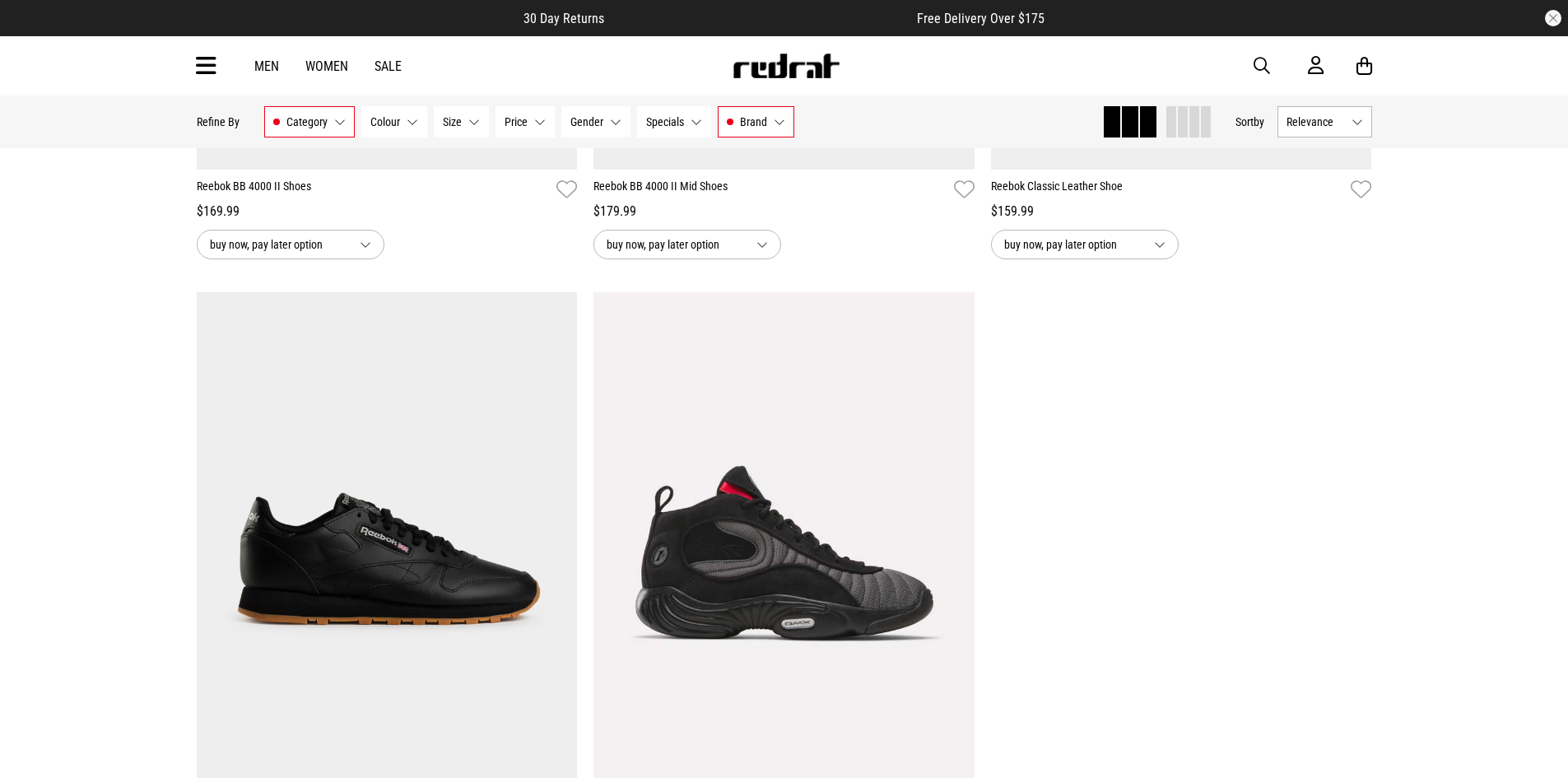
click at [196, 61] on icon at bounding box center [206, 66] width 21 height 27
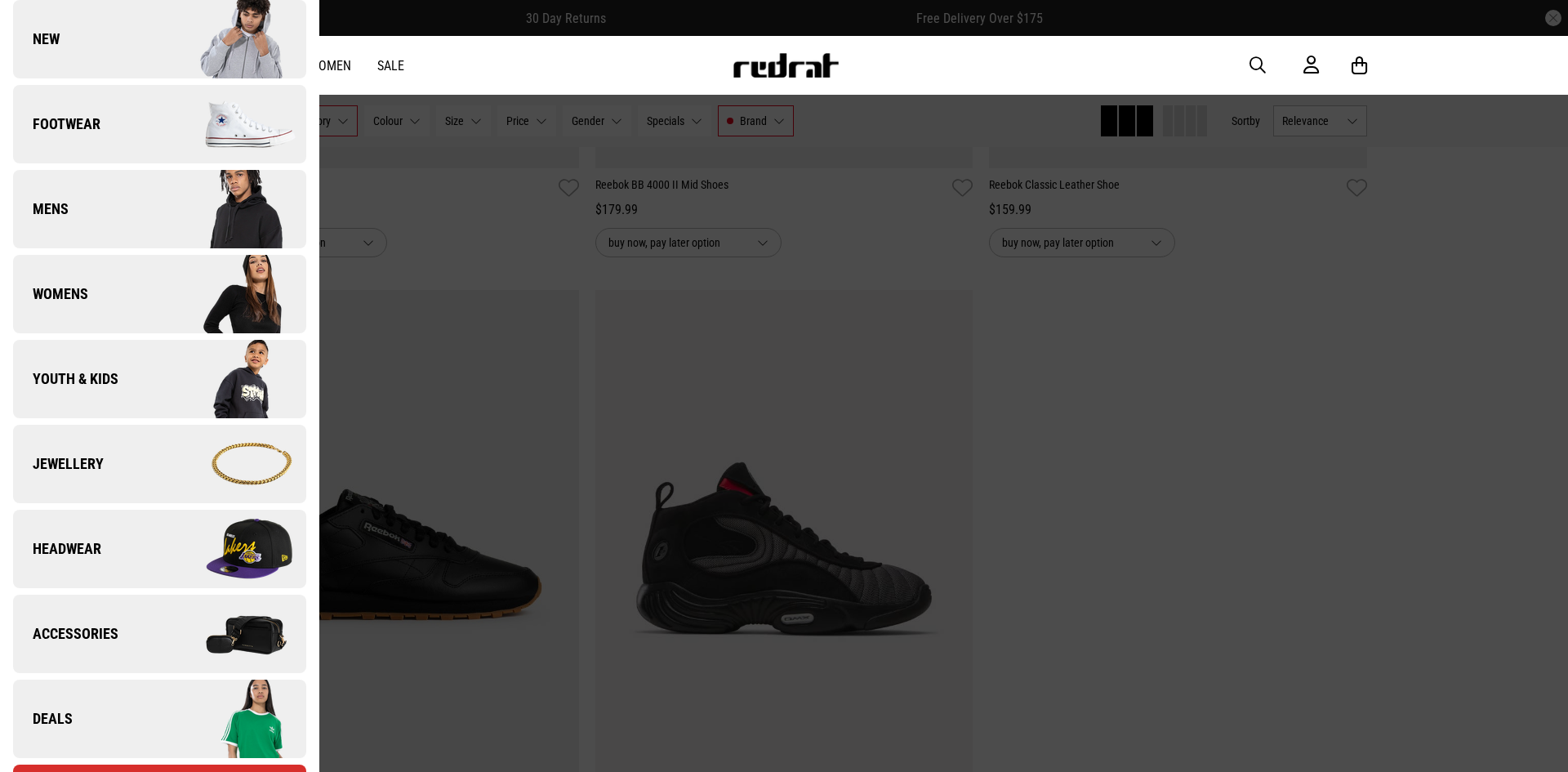
scroll to position [82, 0]
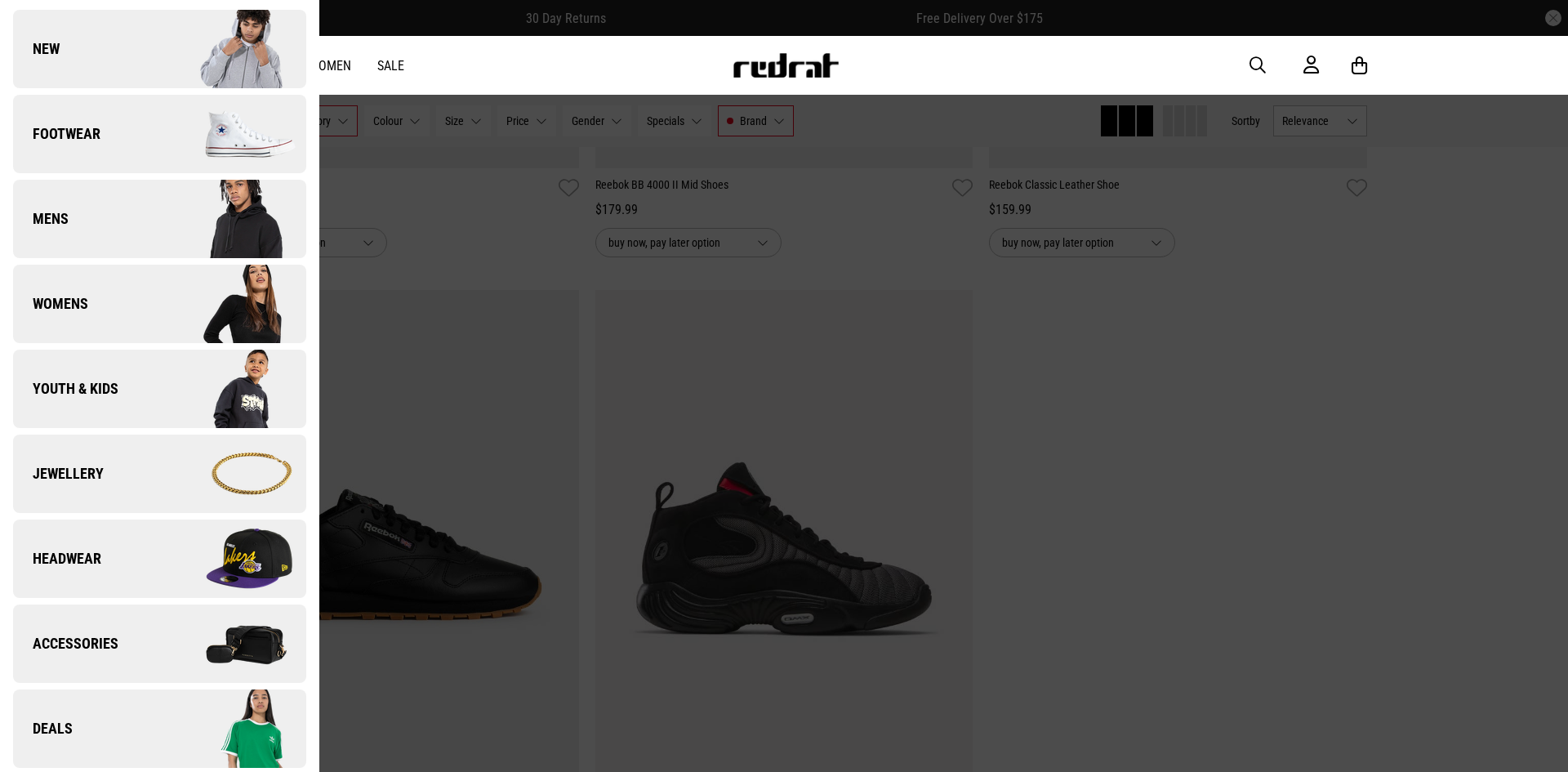
click at [182, 227] on img at bounding box center [232, 219] width 146 height 82
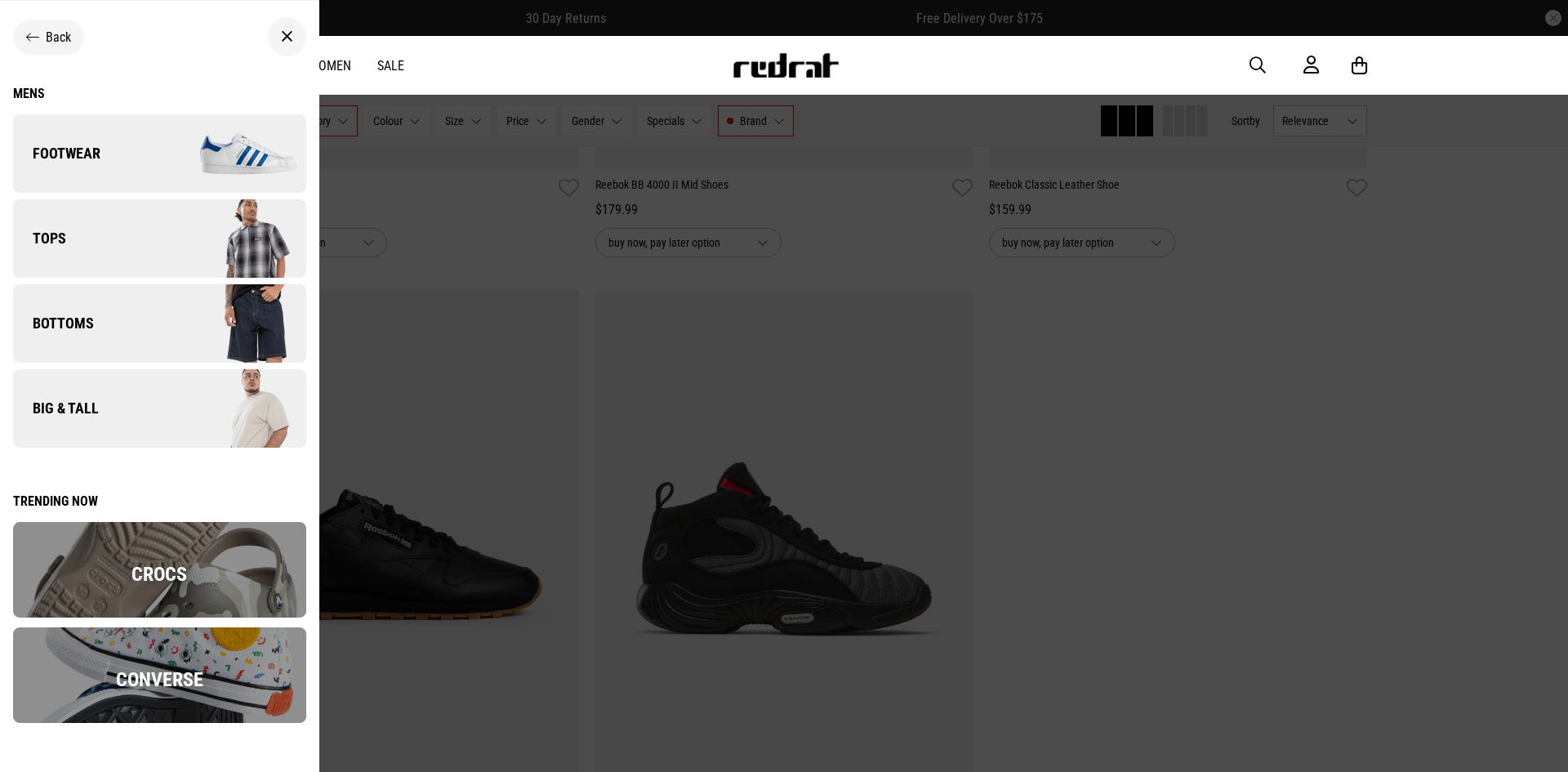
click at [185, 409] on img at bounding box center [232, 408] width 146 height 82
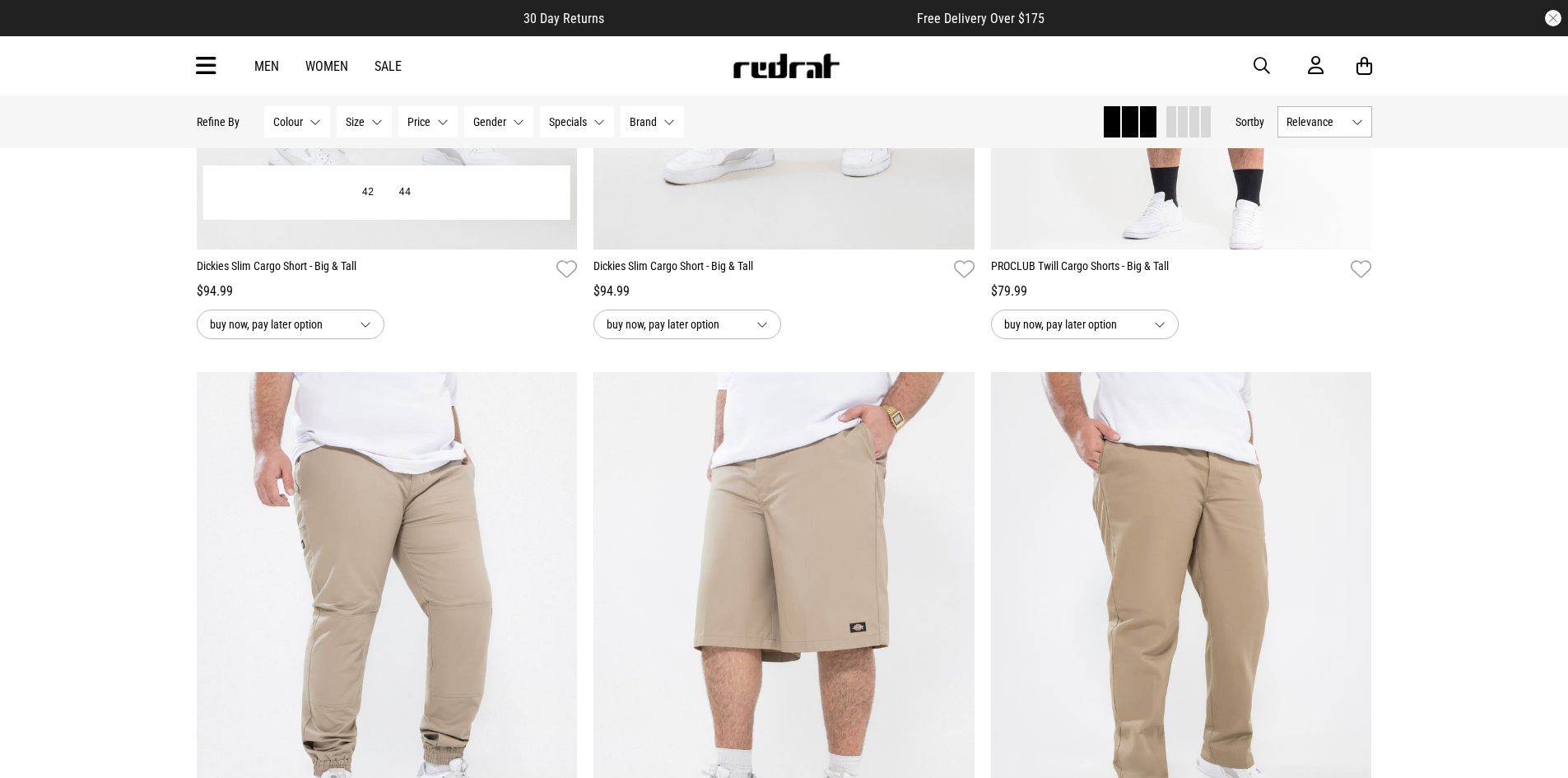
scroll to position [3501, 0]
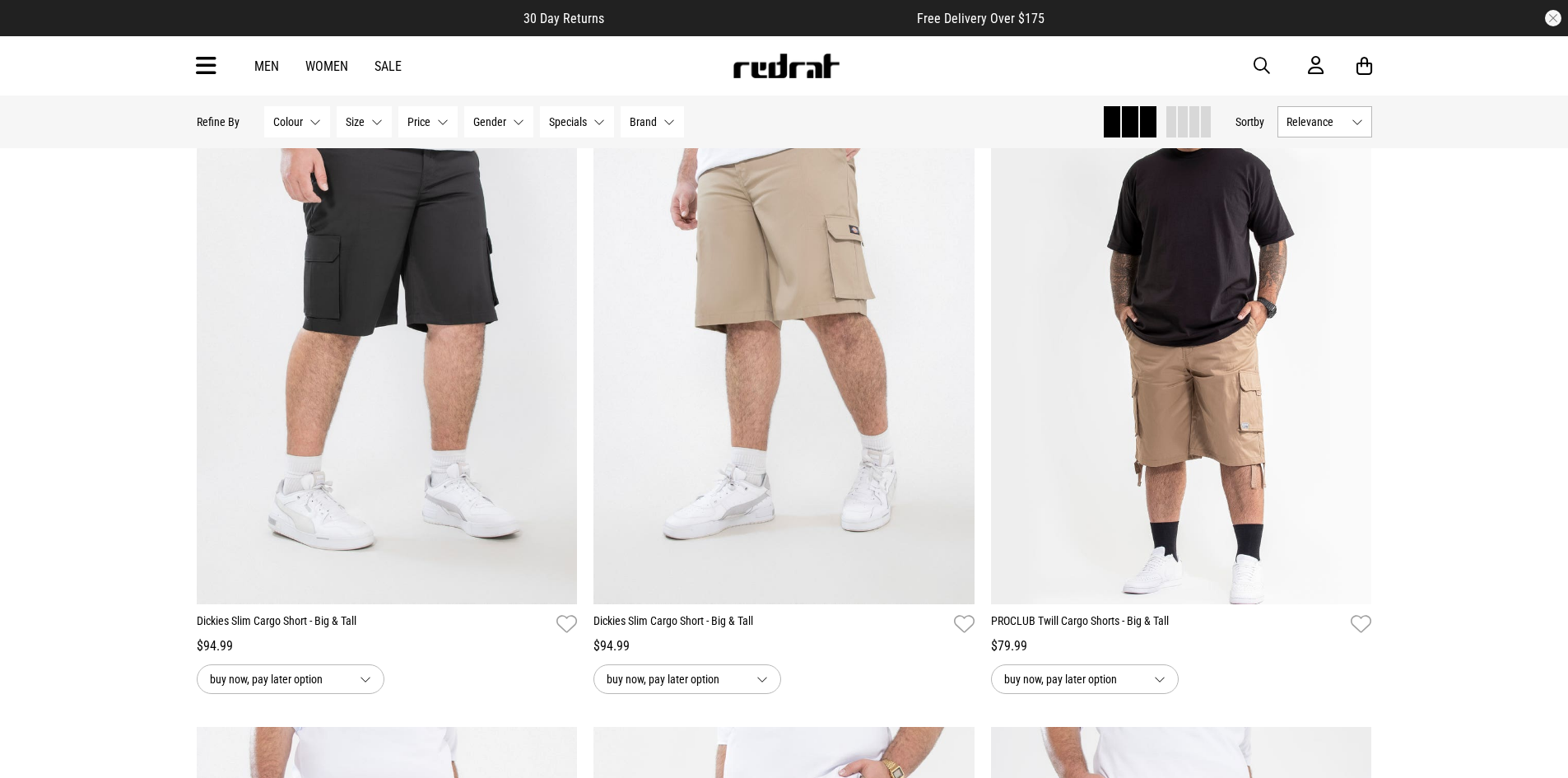
click at [278, 64] on link "Men" at bounding box center [267, 66] width 25 height 16
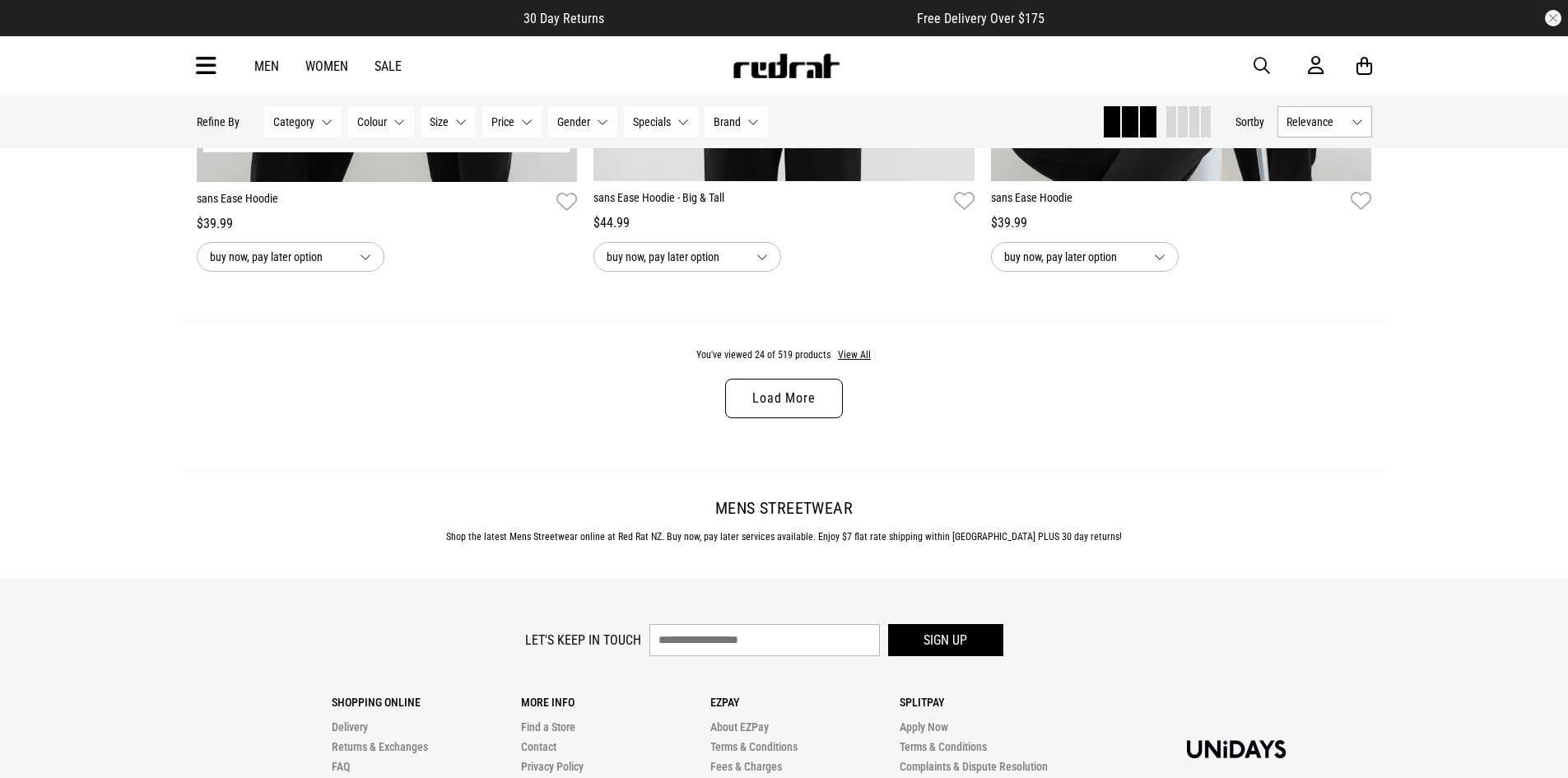
scroll to position [5171, 0]
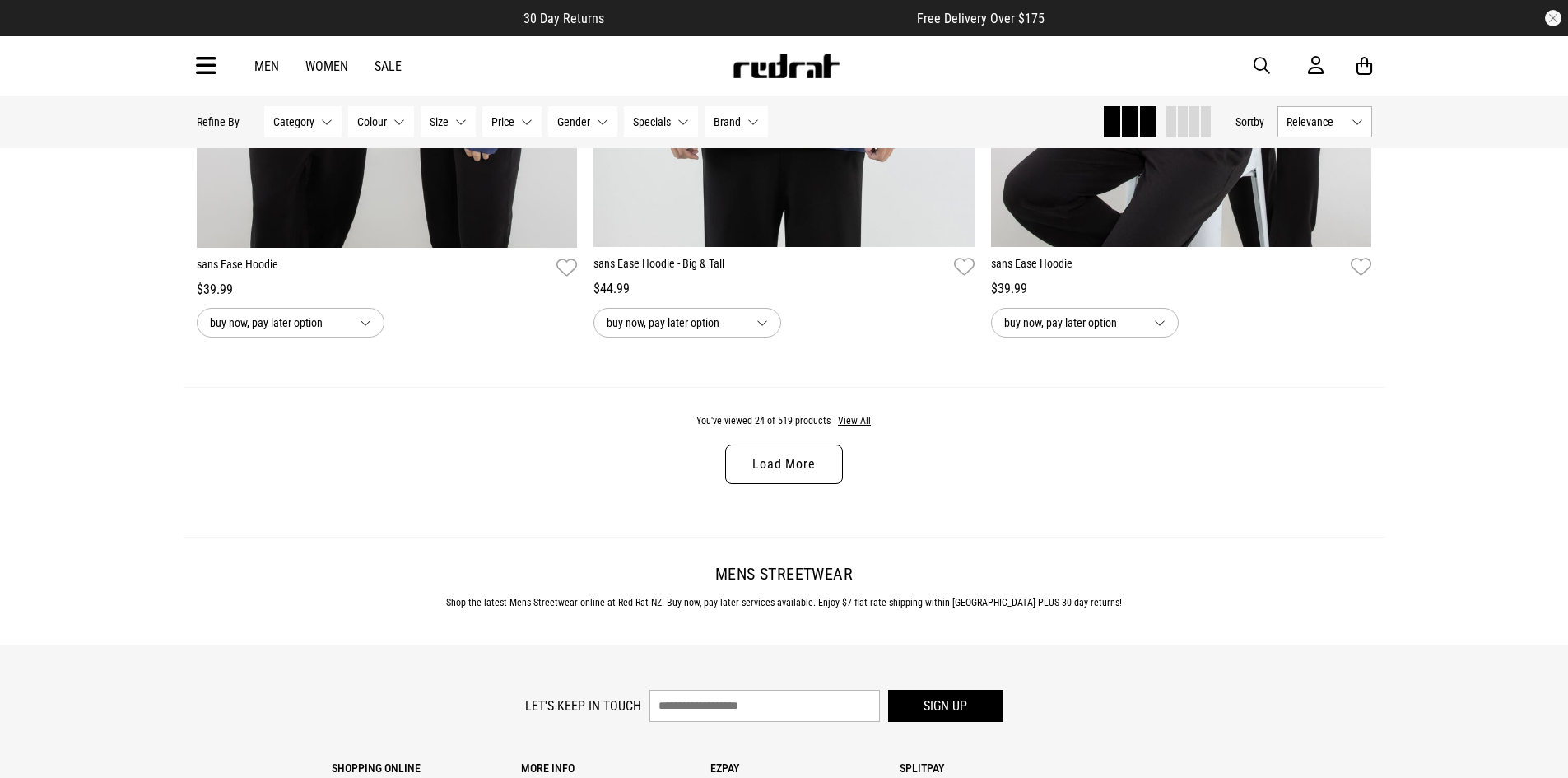
click at [781, 462] on link "Load More" at bounding box center [784, 464] width 117 height 40
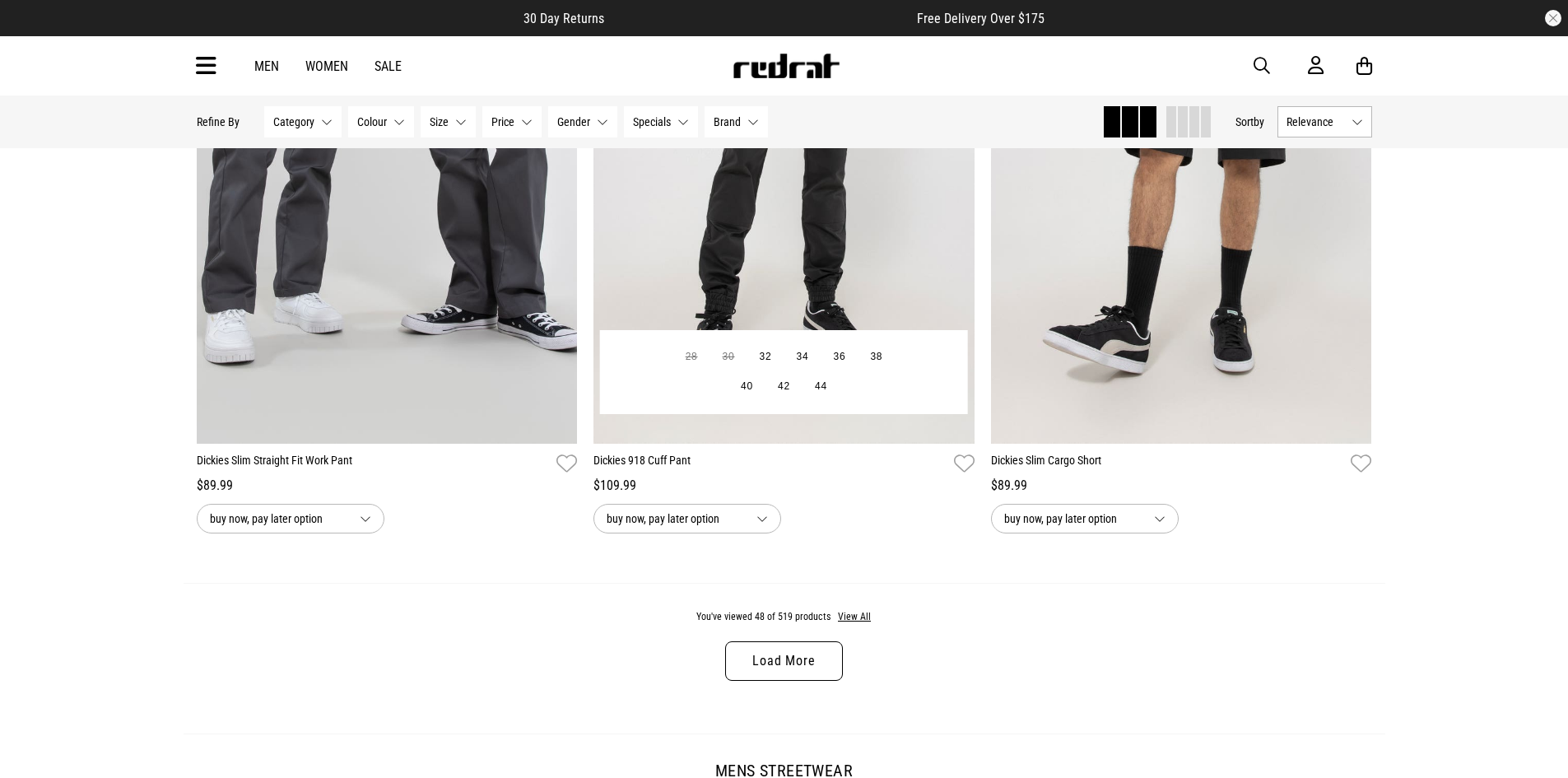
scroll to position [10276, 0]
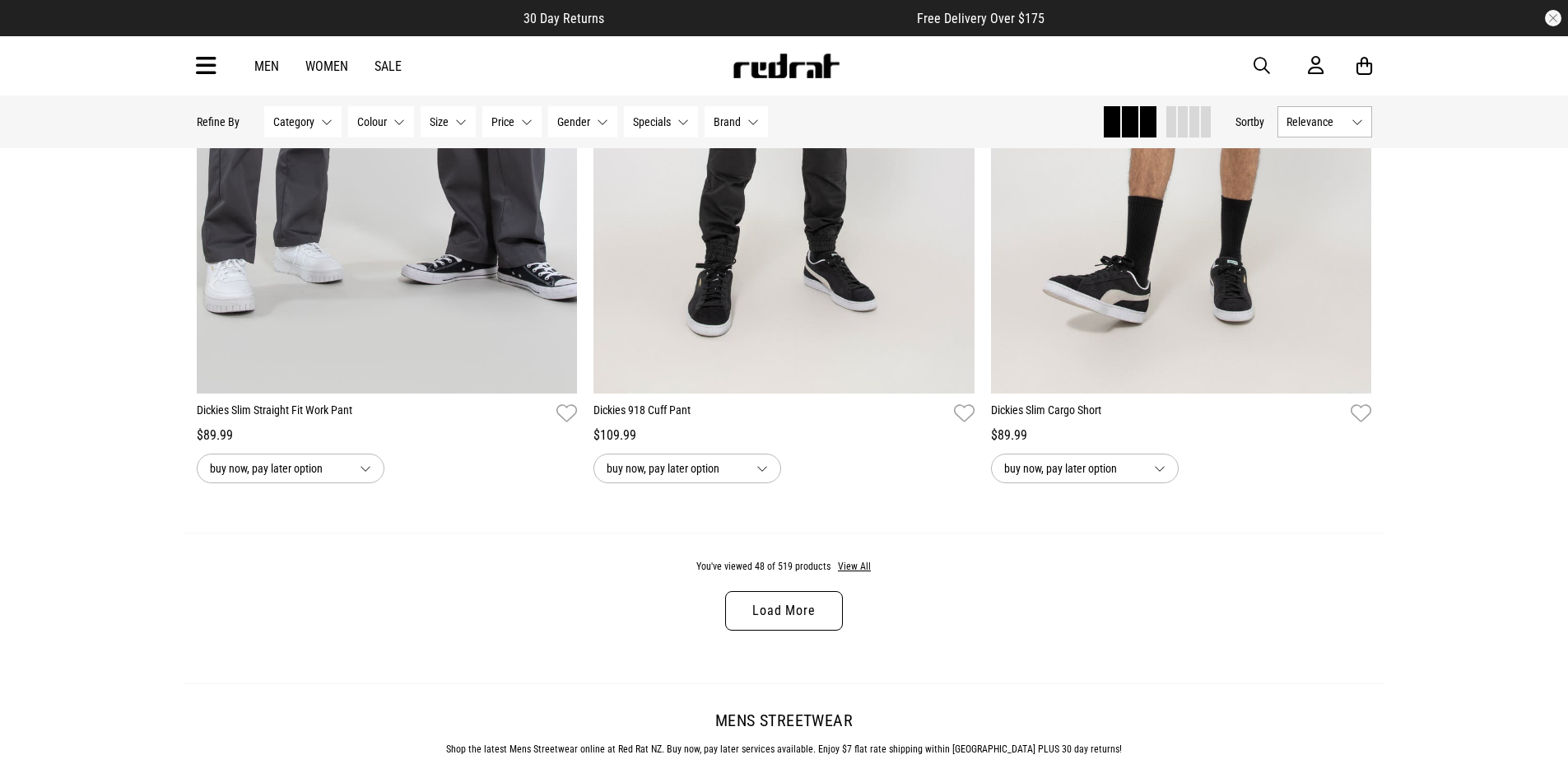
click at [380, 67] on link "Sale" at bounding box center [388, 66] width 27 height 16
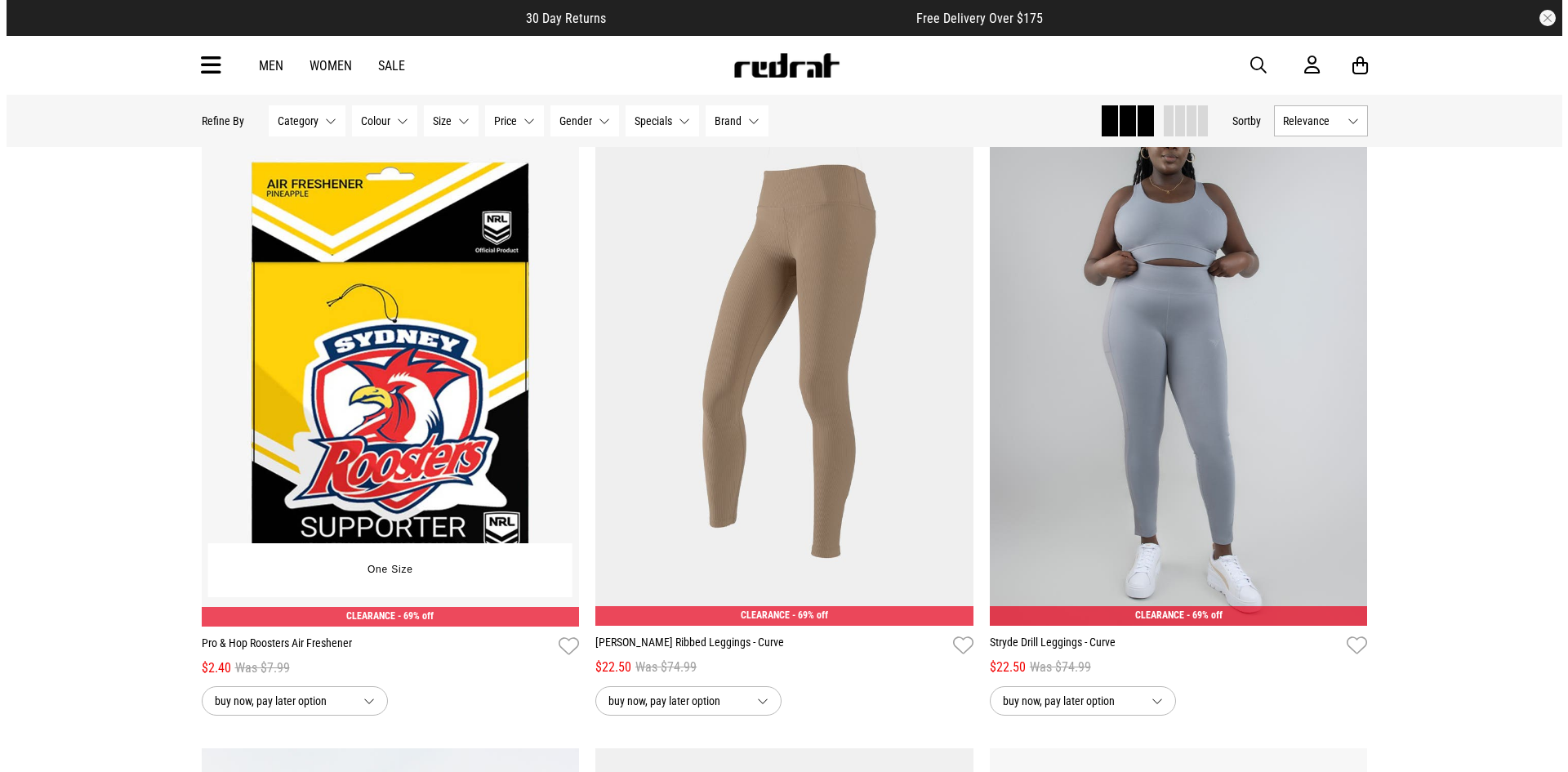
scroll to position [2120, 0]
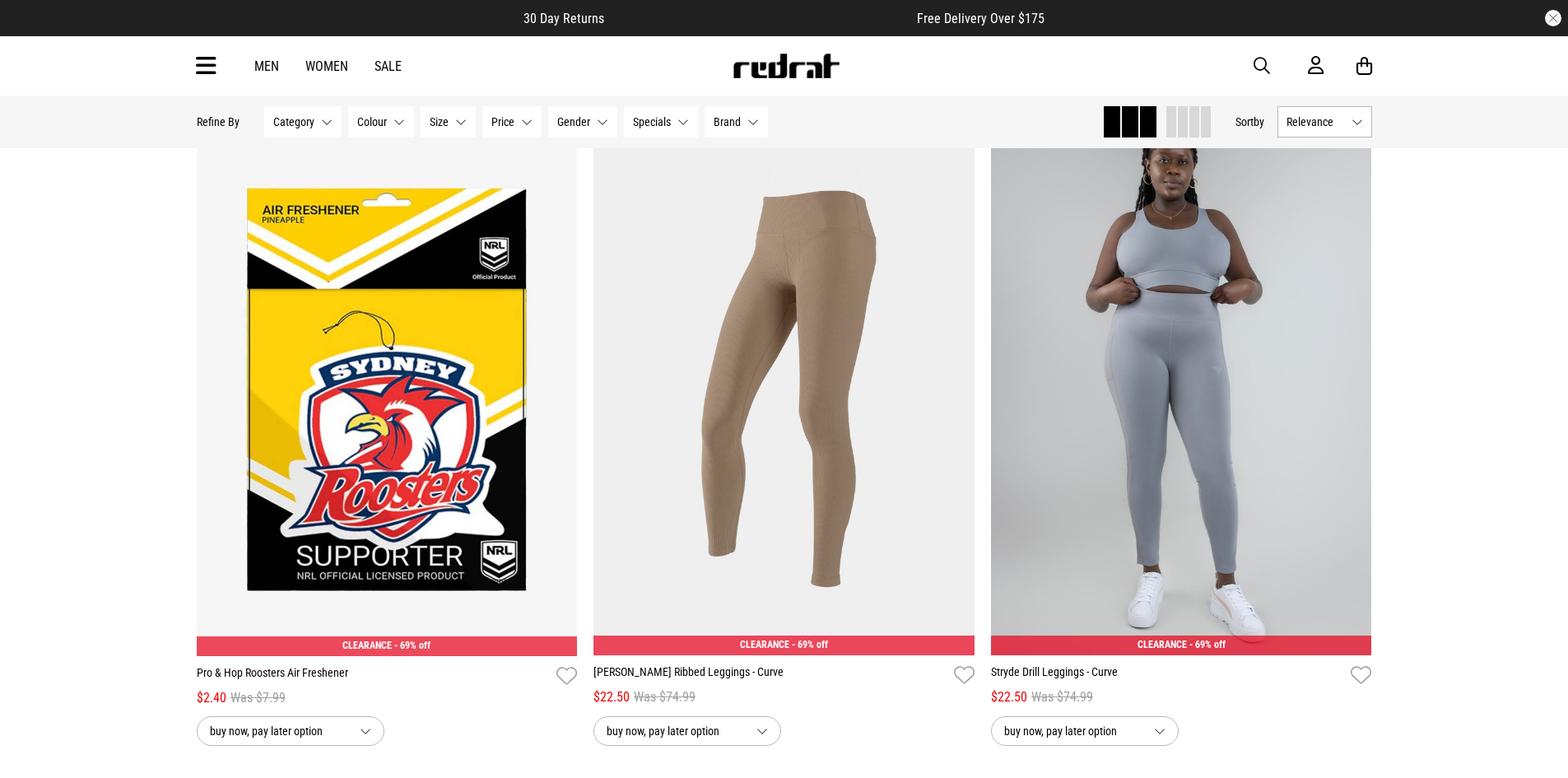
click at [223, 68] on div "Men Women Sale Sign in New Back Footwear Back Mens Back Womens Back Youth & Kid…" at bounding box center [784, 66] width 1202 height 59
click at [215, 68] on icon at bounding box center [206, 66] width 21 height 27
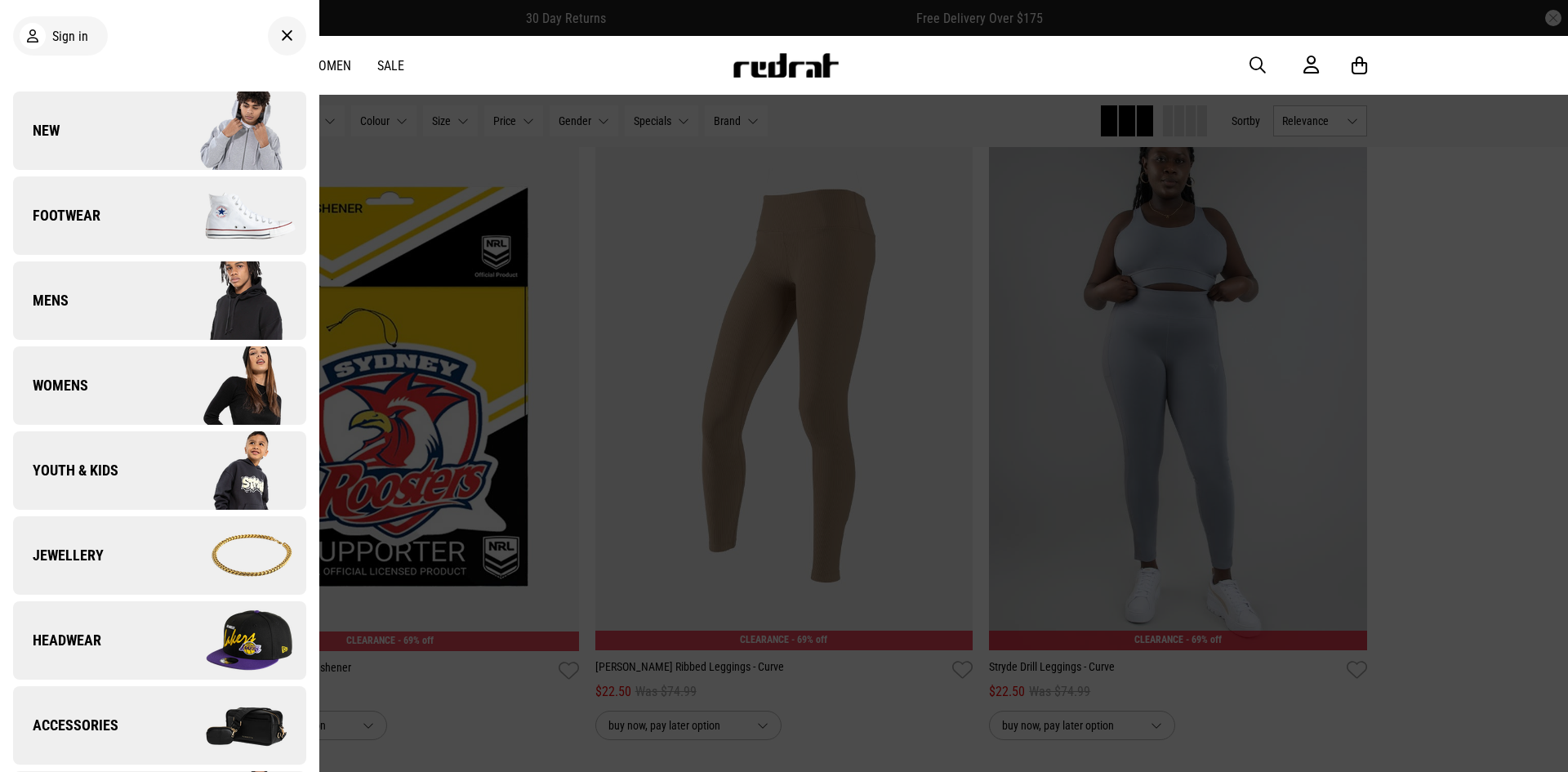
click at [146, 121] on link "New" at bounding box center [159, 130] width 293 height 78
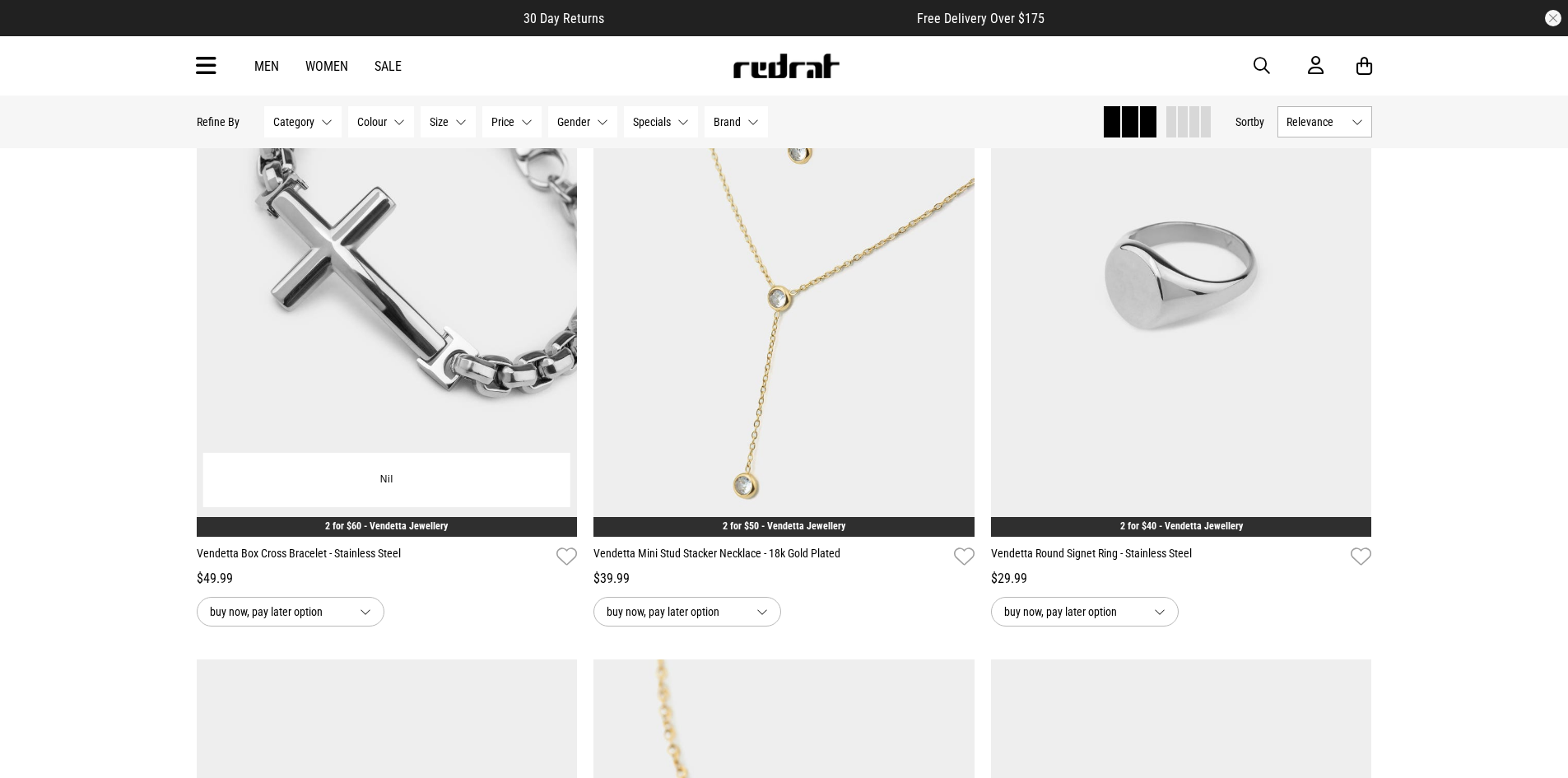
scroll to position [4200, 0]
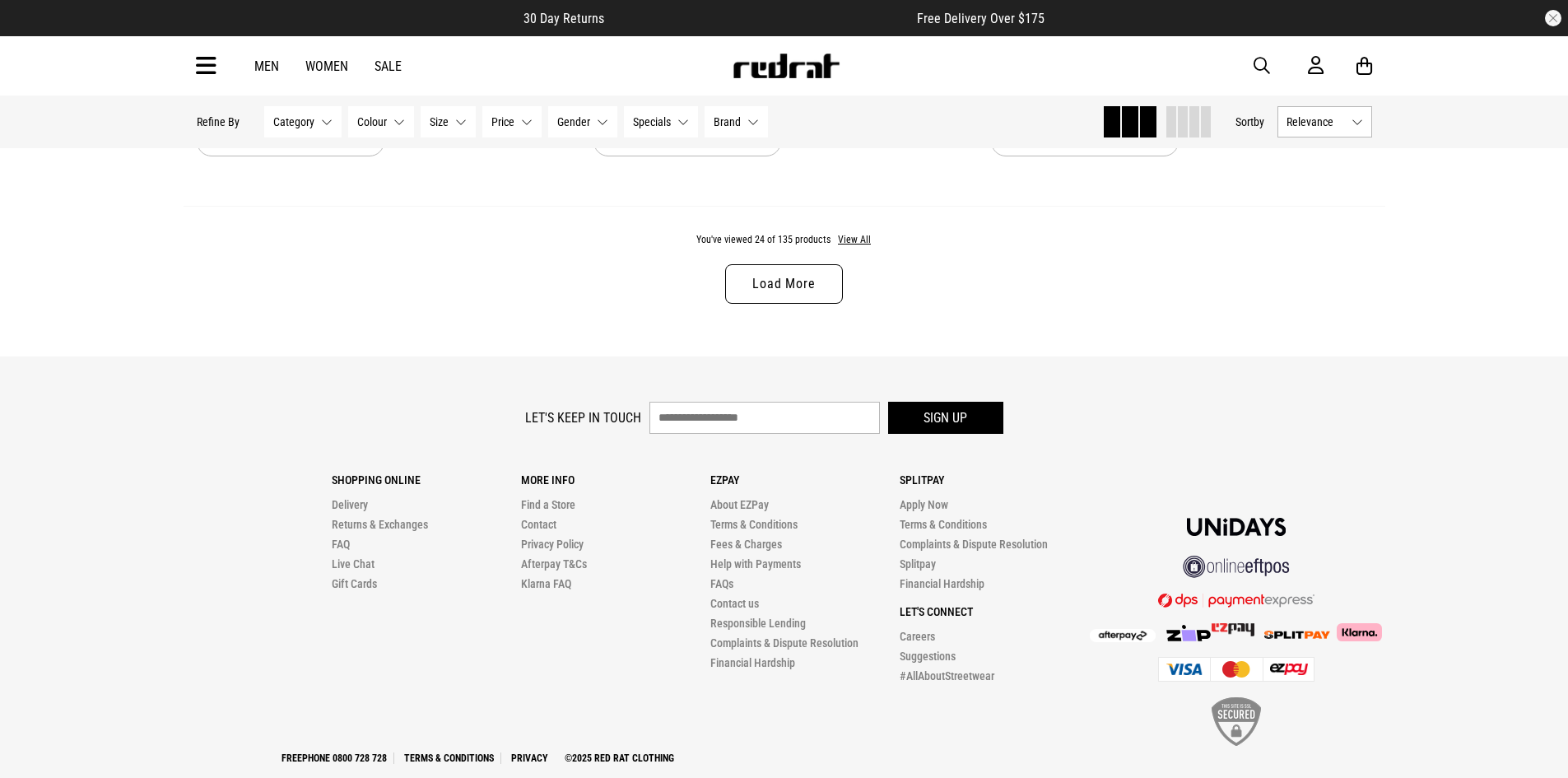
click at [811, 280] on link "Load More" at bounding box center [784, 285] width 117 height 40
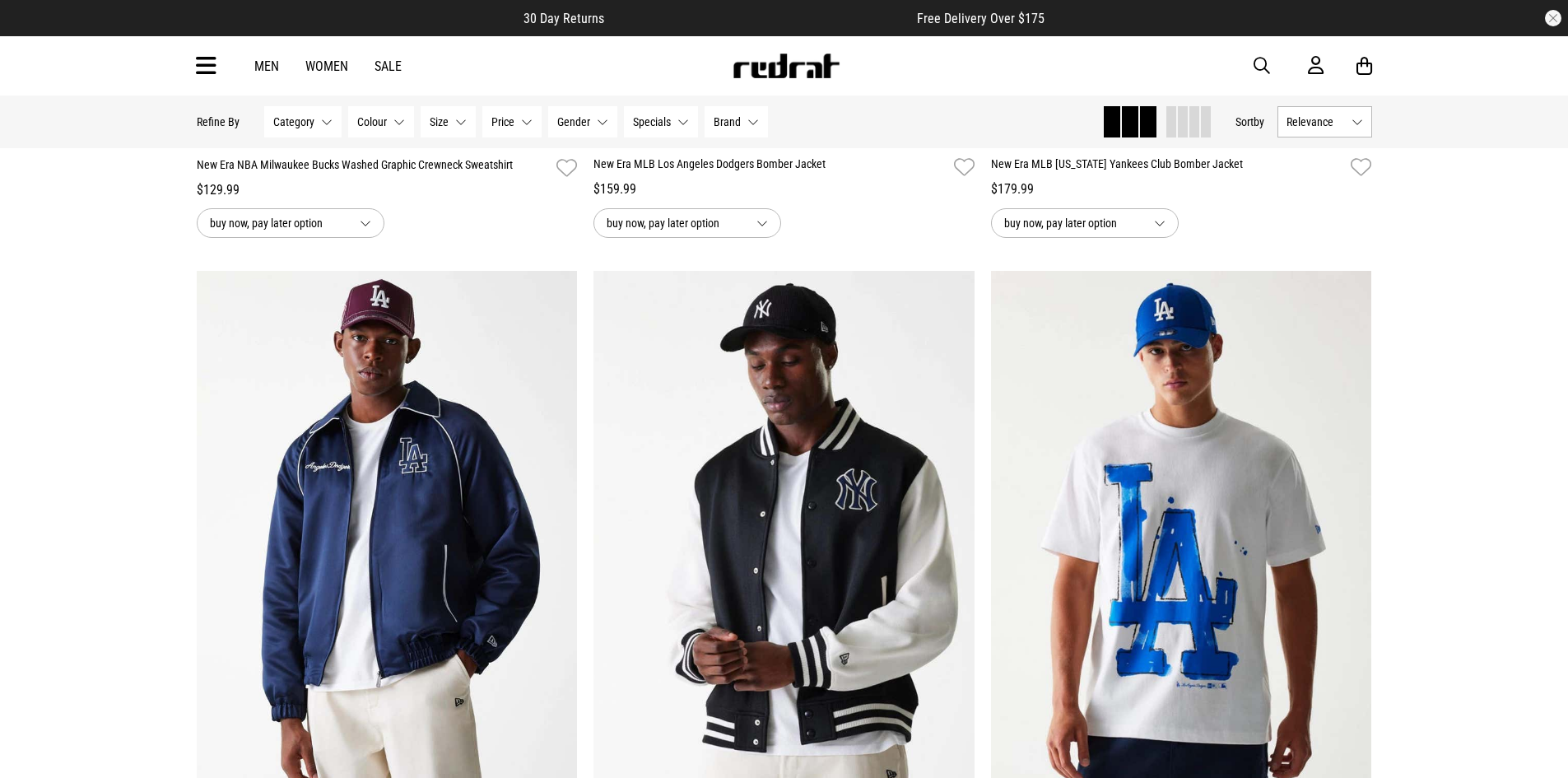
scroll to position [1956, 0]
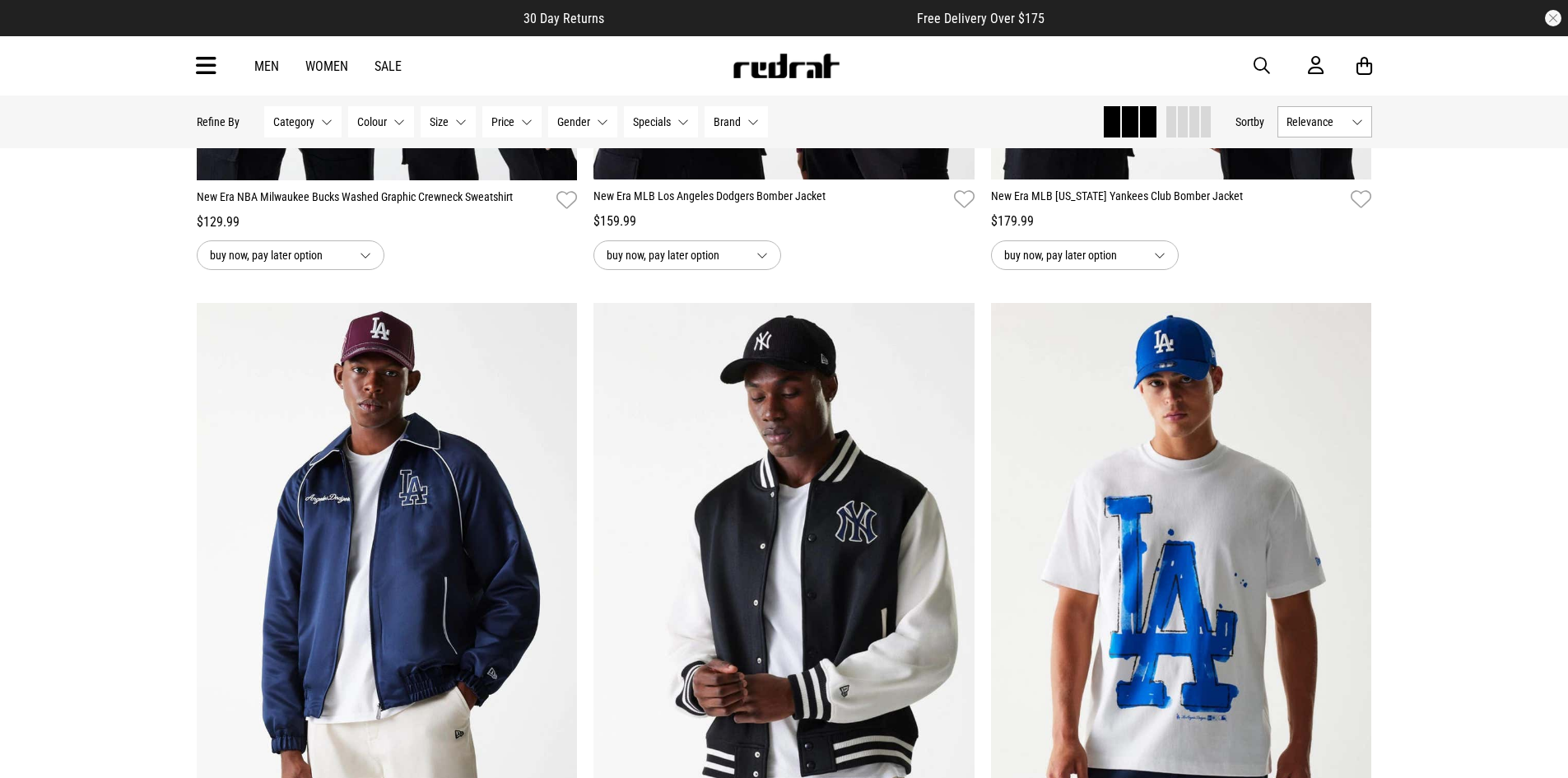
click at [489, 130] on button "Price None selected" at bounding box center [512, 122] width 59 height 32
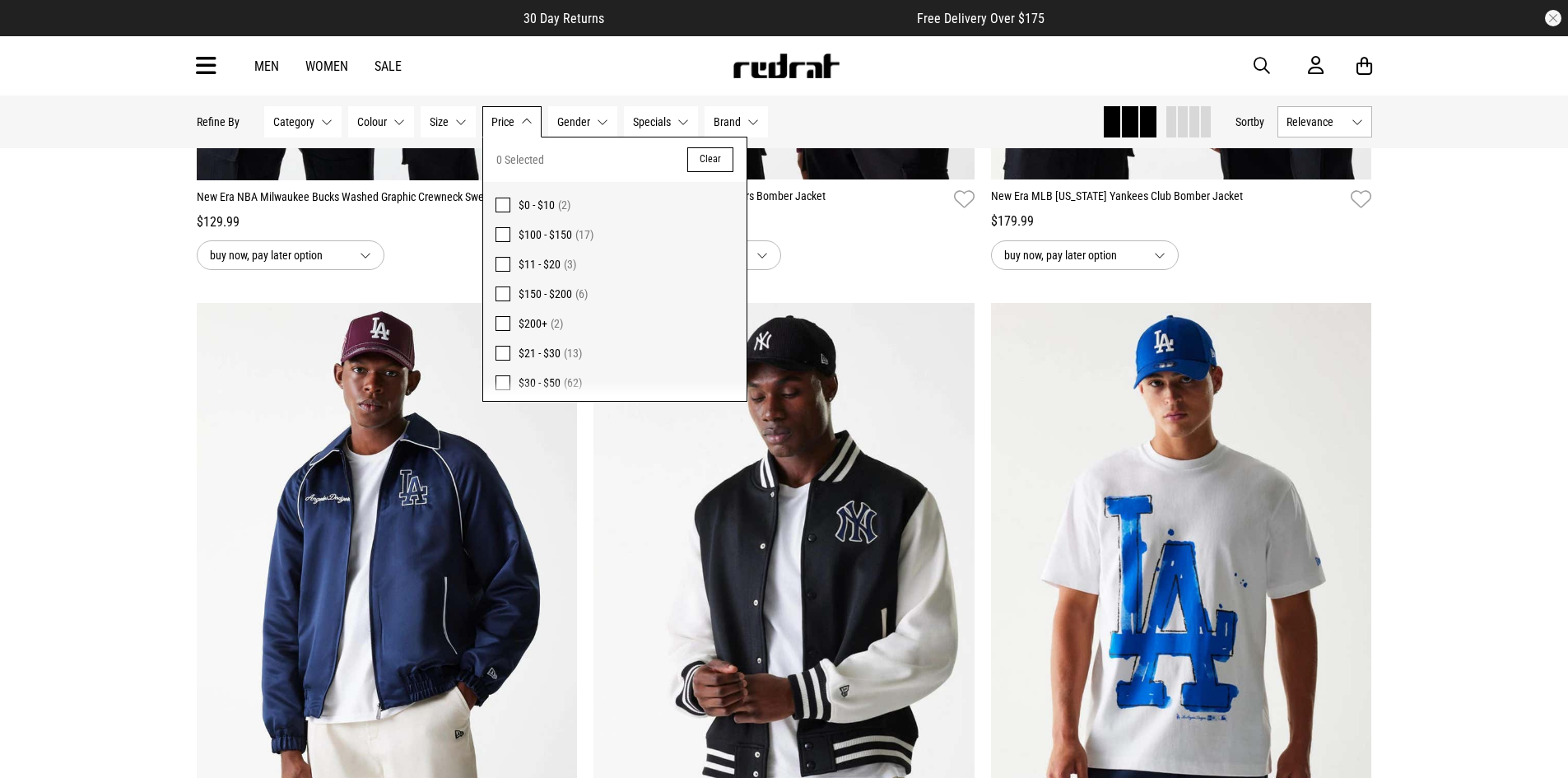
click at [552, 292] on span "$150 - $200" at bounding box center [545, 294] width 53 height 13
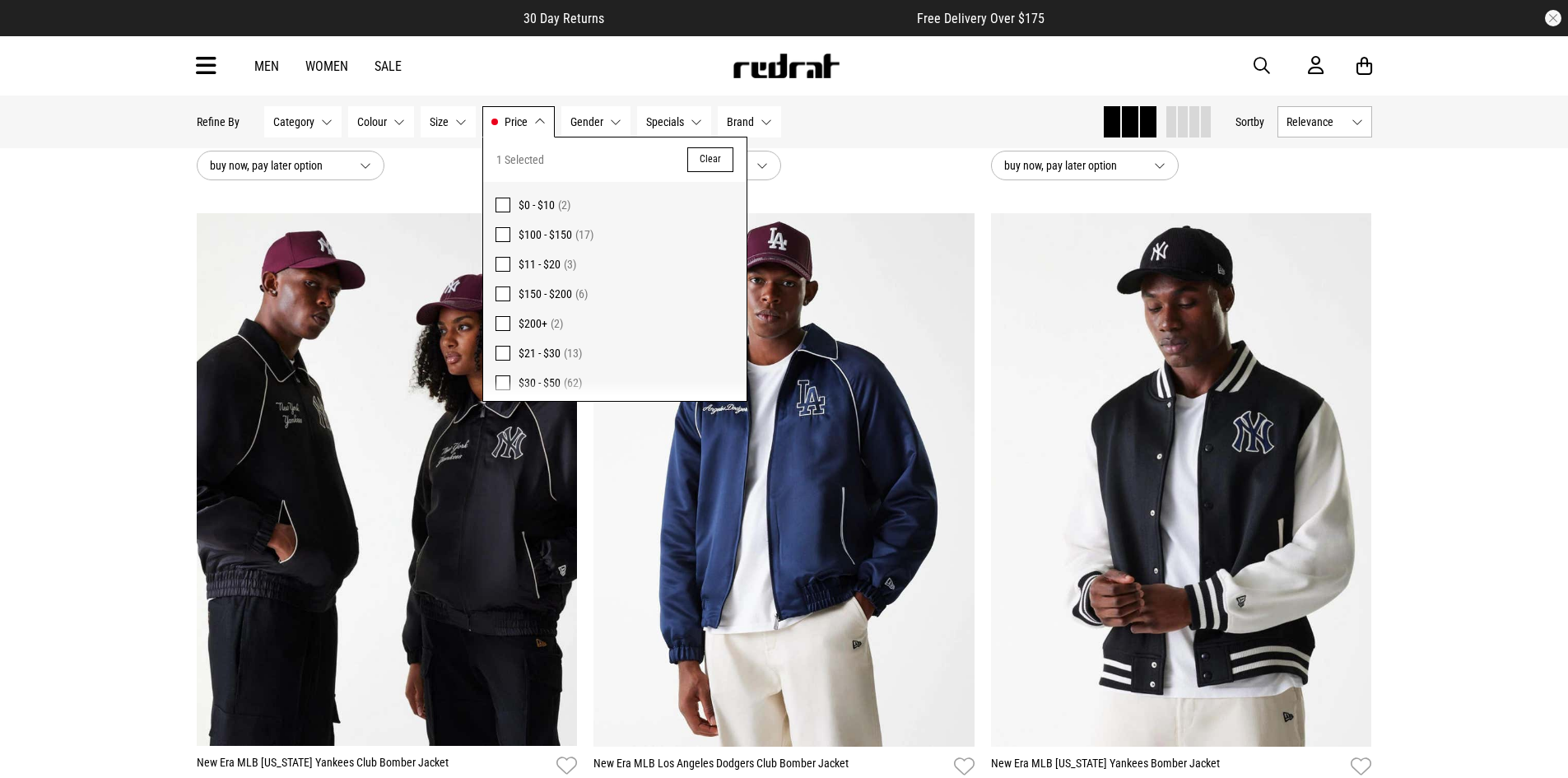
click at [1547, 450] on div "**********" at bounding box center [784, 160] width 1568 height 1637
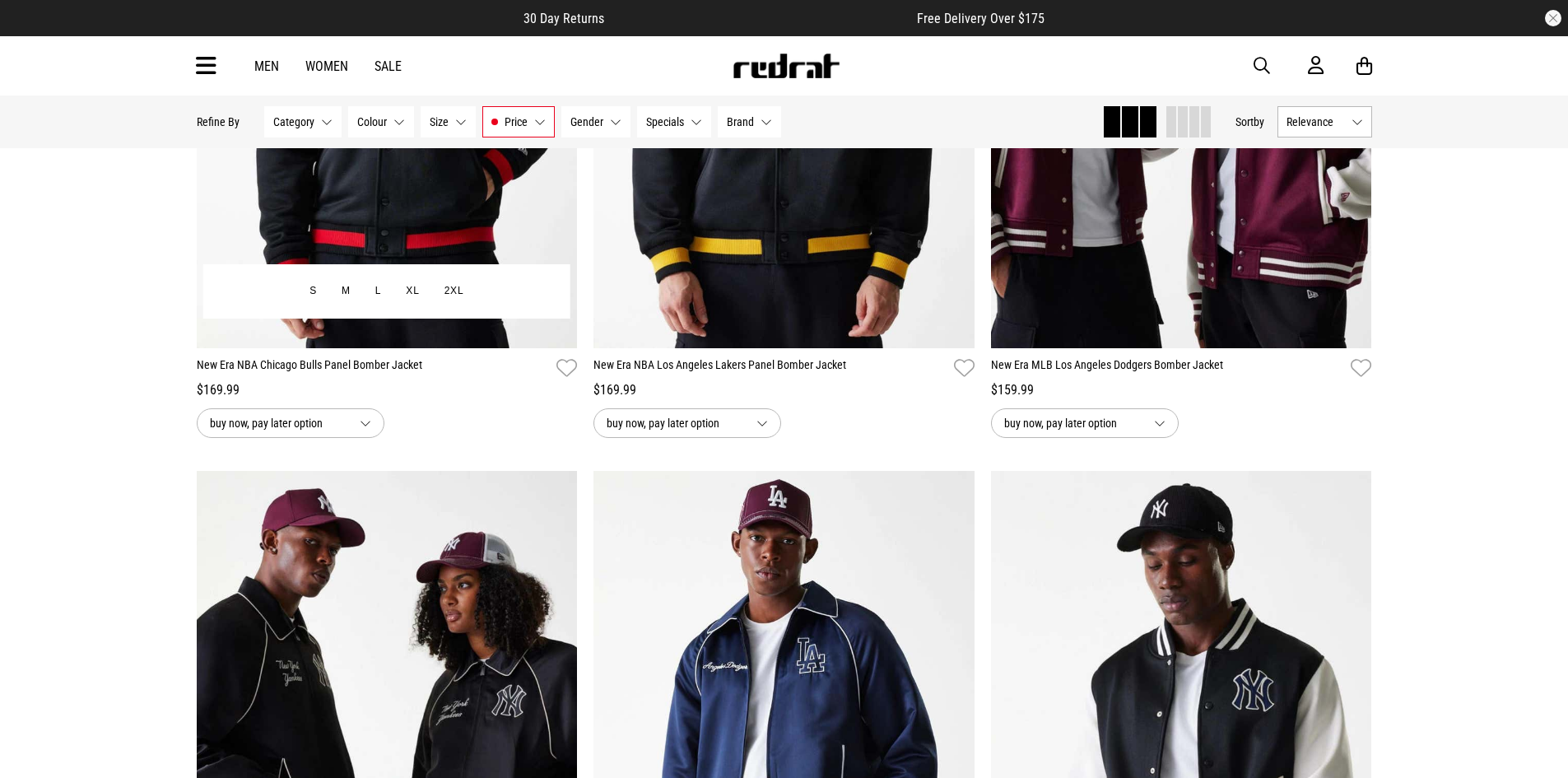
scroll to position [424, 0]
